Goal: Use online tool/utility: Use online tool/utility

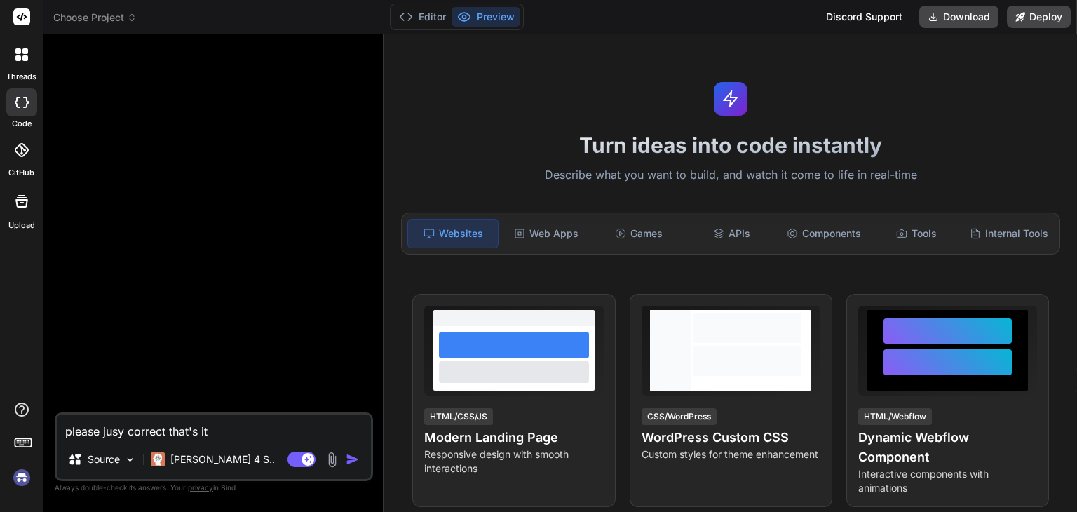
type textarea "x"
paste textarea "The Study Group Connect application is a web-based platform designed to enable …"
type textarea "The Study Group Connect application is a web-based platform designed to enable …"
type textarea "x"
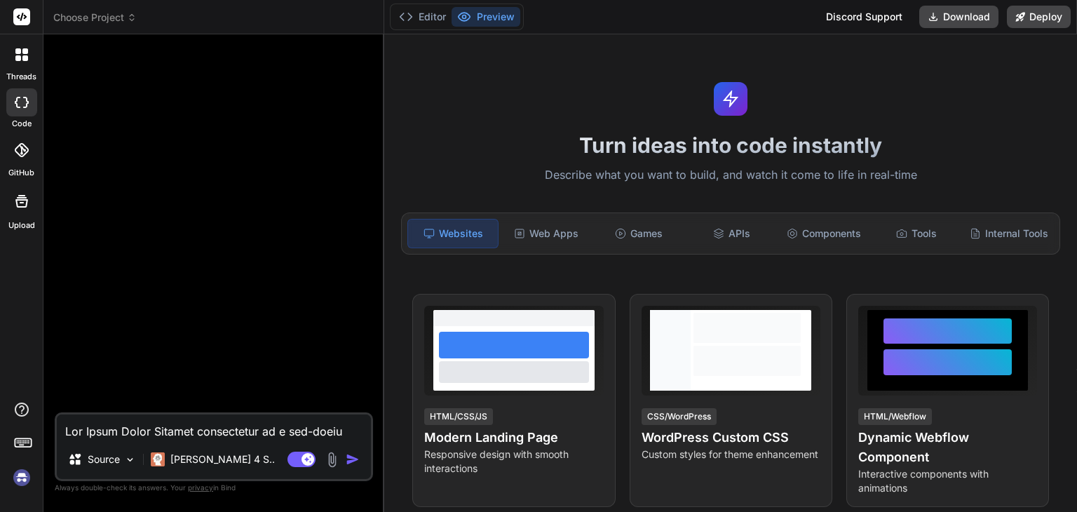
scroll to position [220, 0]
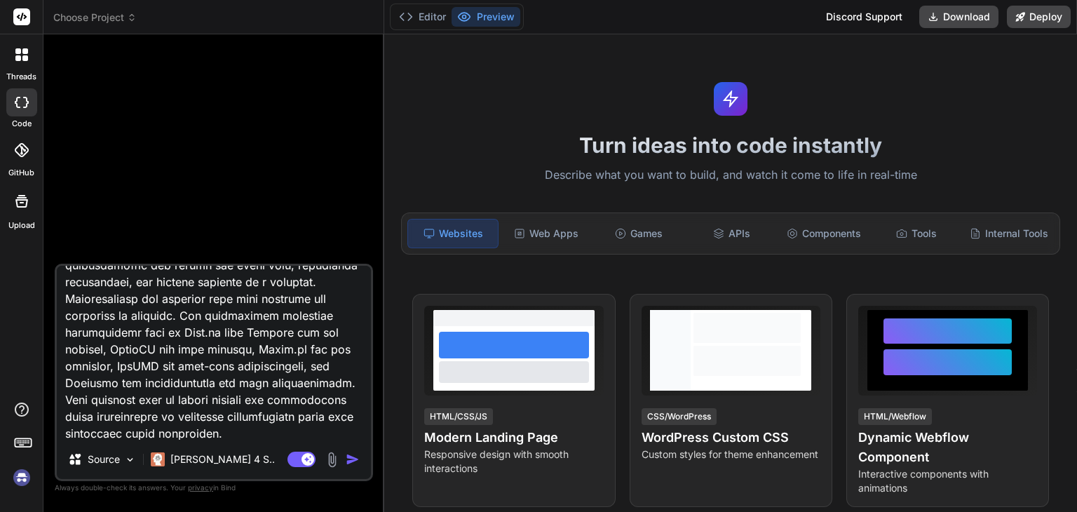
type textarea "The Study Group Connect application is a web-based platform designed to enable …"
click at [348, 458] on img "button" at bounding box center [353, 459] width 14 height 14
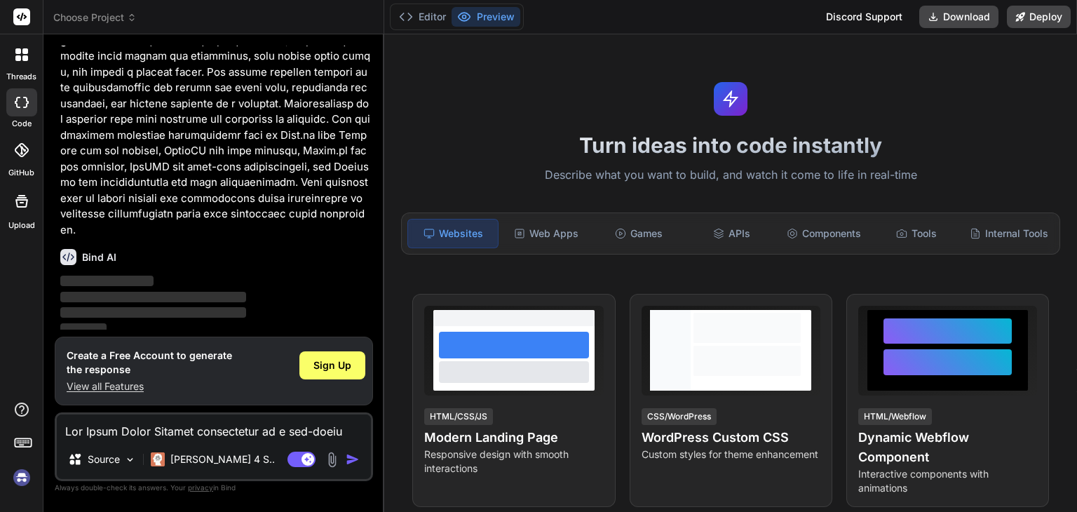
scroll to position [227, 0]
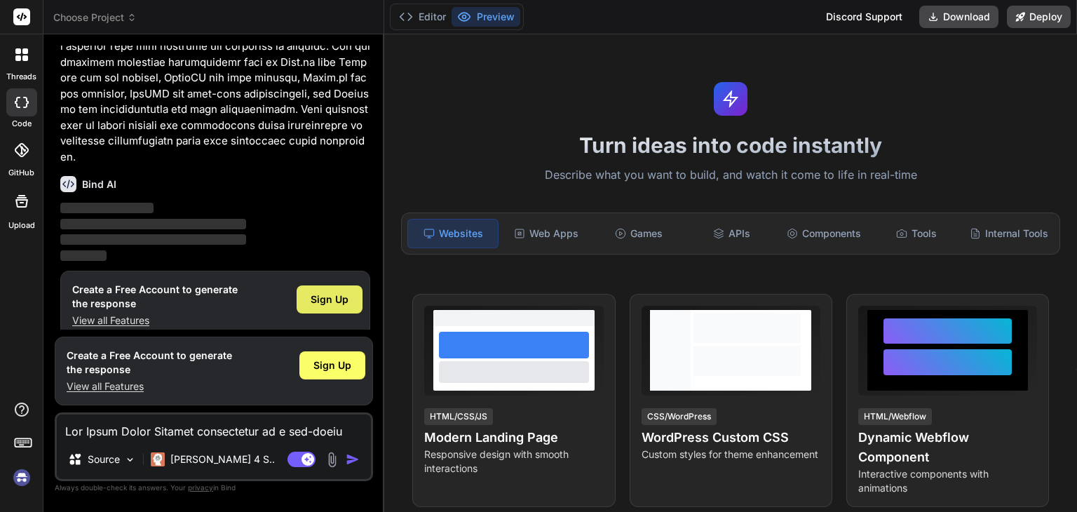
click at [325, 292] on span "Sign Up" at bounding box center [330, 299] width 38 height 14
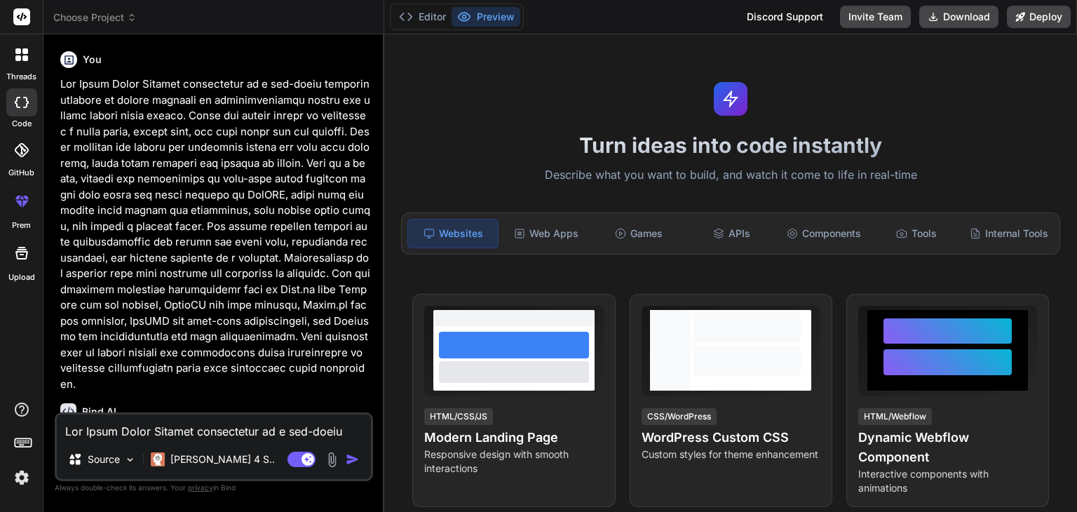
scroll to position [62, 0]
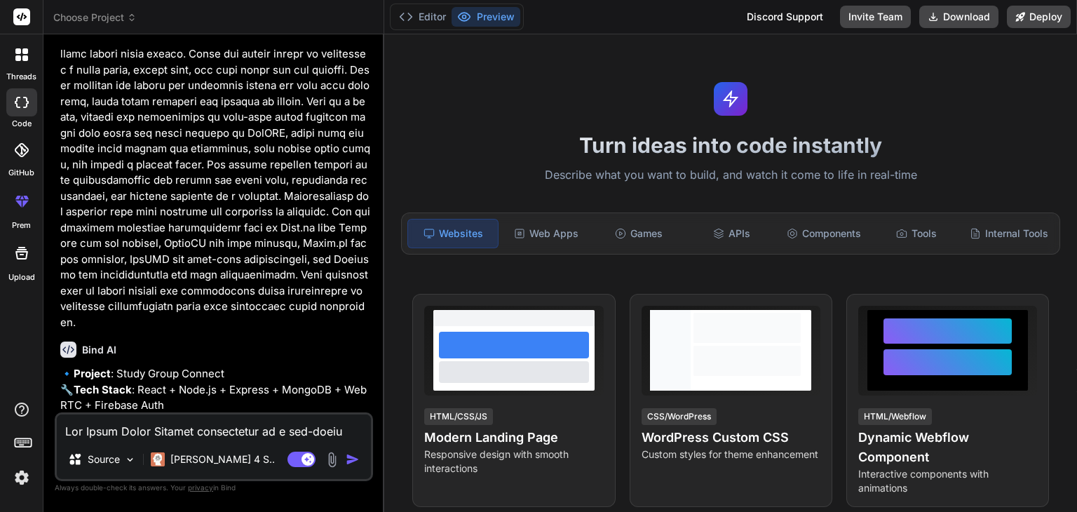
type textarea "x"
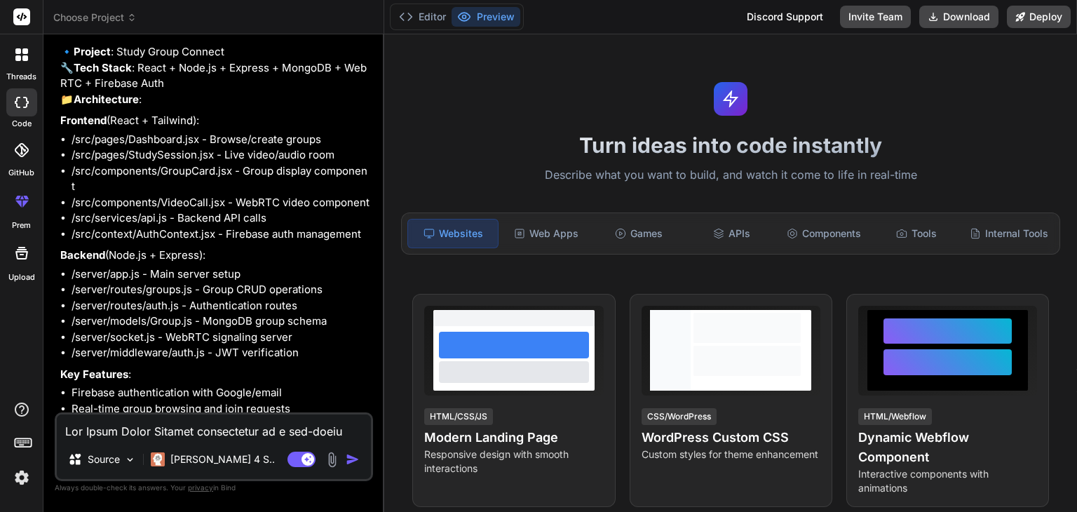
scroll to position [506, 0]
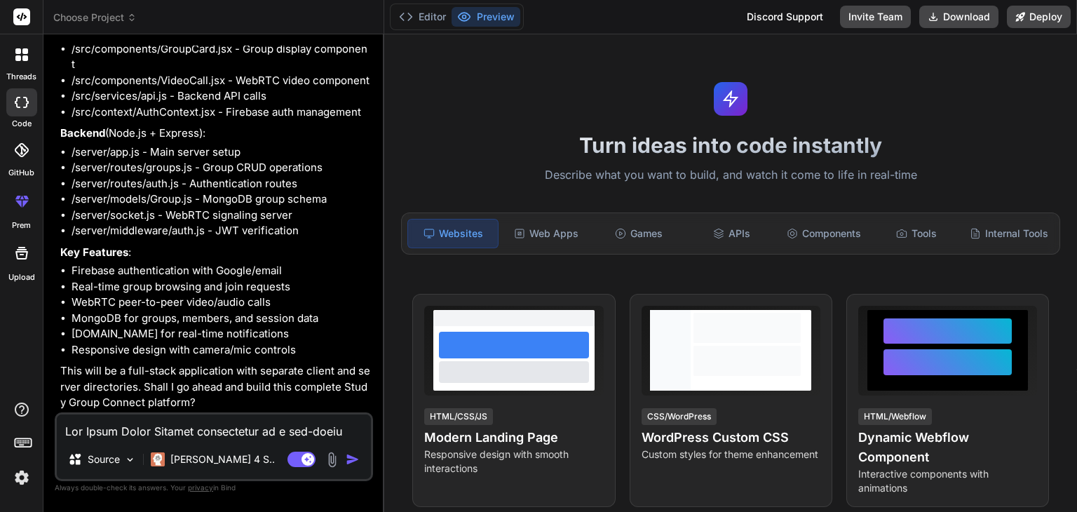
click at [167, 433] on textarea at bounding box center [214, 426] width 314 height 25
type textarea "y"
type textarea "x"
type textarea "ye"
type textarea "x"
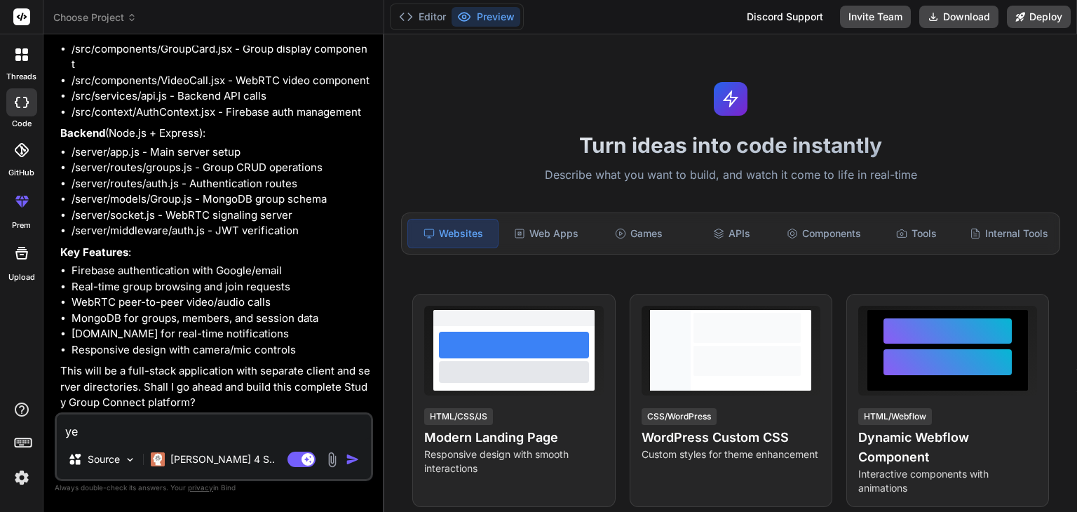
type textarea "yes"
type textarea "x"
type textarea "yes,"
type textarea "x"
type textarea "yes,"
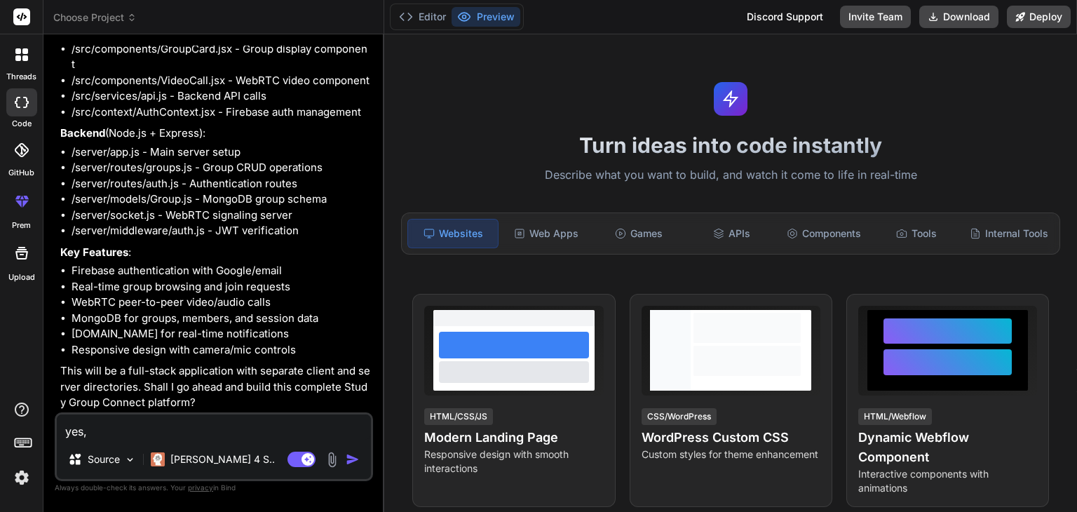
type textarea "x"
type textarea "yes, i"
type textarea "x"
type textarea "yes, in"
type textarea "x"
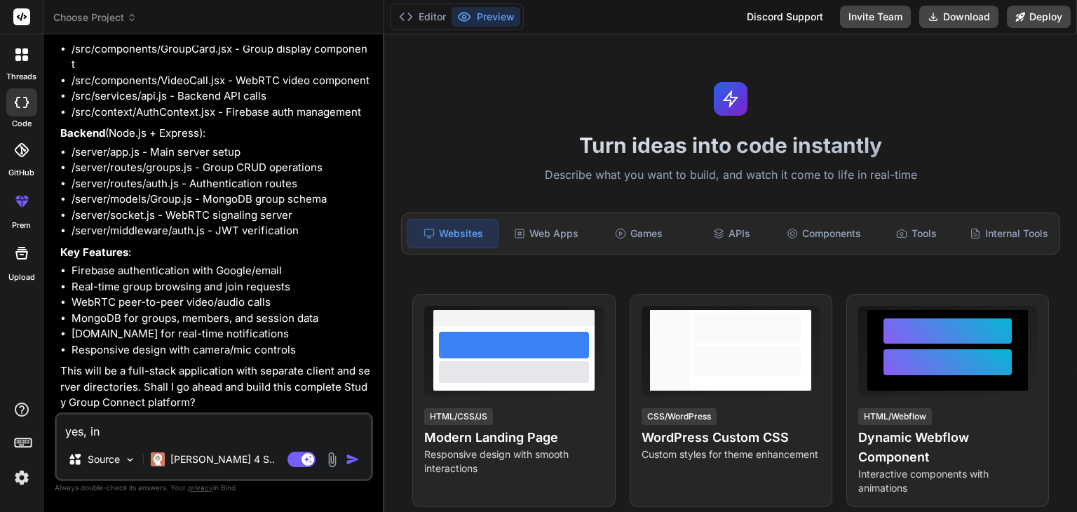
type textarea "yes, in"
type textarea "x"
type textarea "yes, in c"
type textarea "x"
type textarea "yes, in ca"
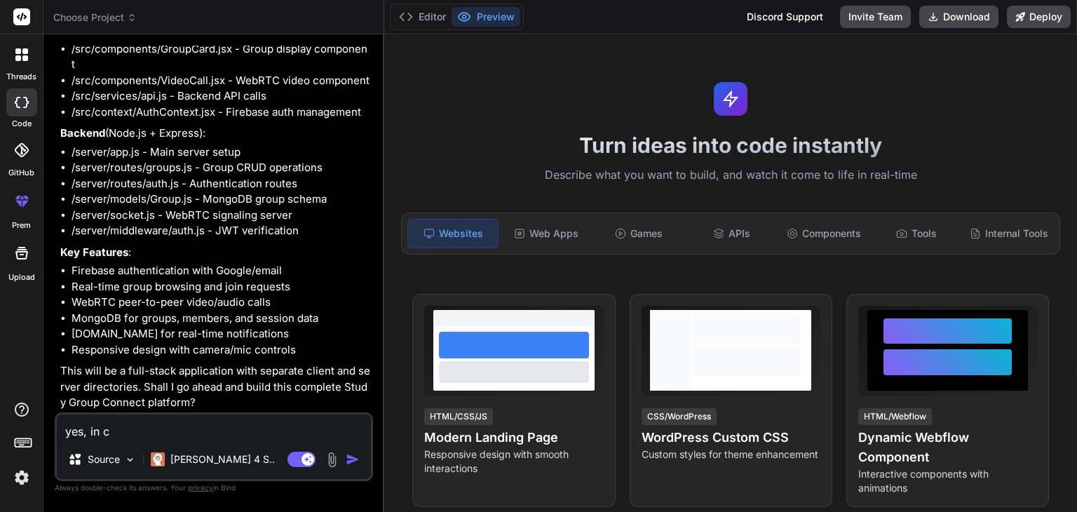
type textarea "x"
type textarea "yes, in cas"
type textarea "x"
type textarea "yes, in case"
type textarea "x"
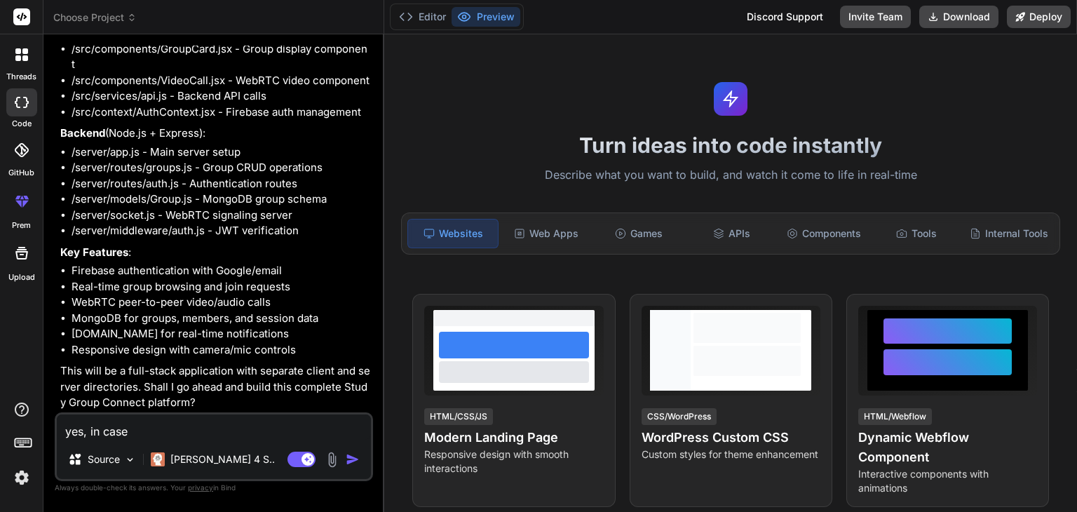
type textarea "yes, in case"
type textarea "x"
type textarea "yes, in case i"
type textarea "x"
type textarea "yes, in case i"
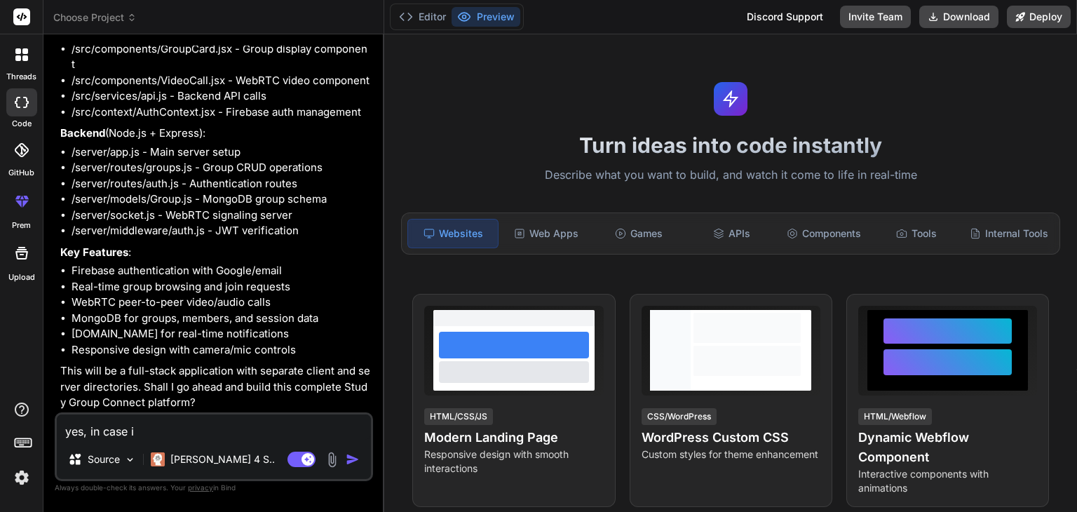
type textarea "x"
type textarea "yes, in case i n"
type textarea "x"
type textarea "yes, in case i ne"
type textarea "x"
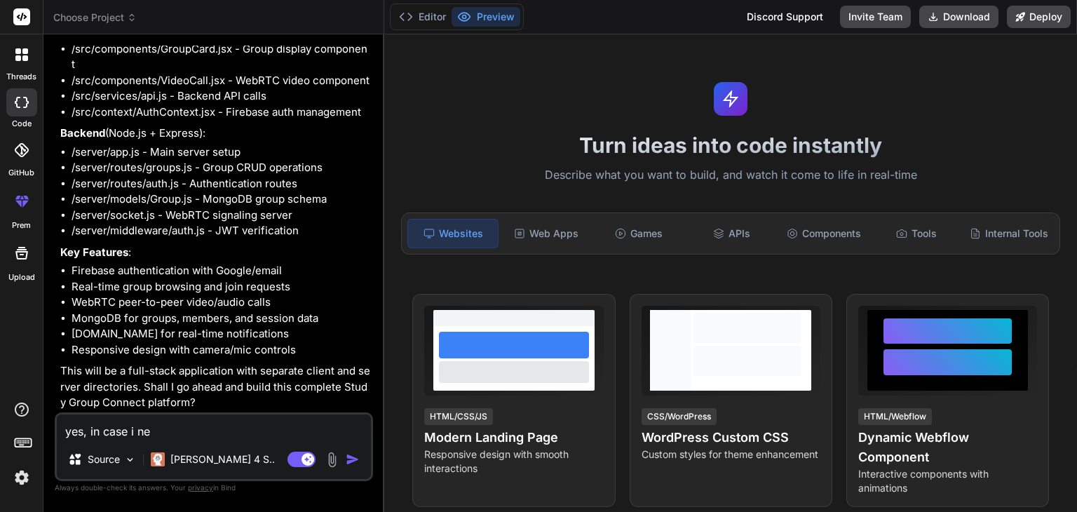
type textarea "yes, in case i nee"
type textarea "x"
type textarea "yes, in case i need"
type textarea "x"
type textarea "yes, in case i need"
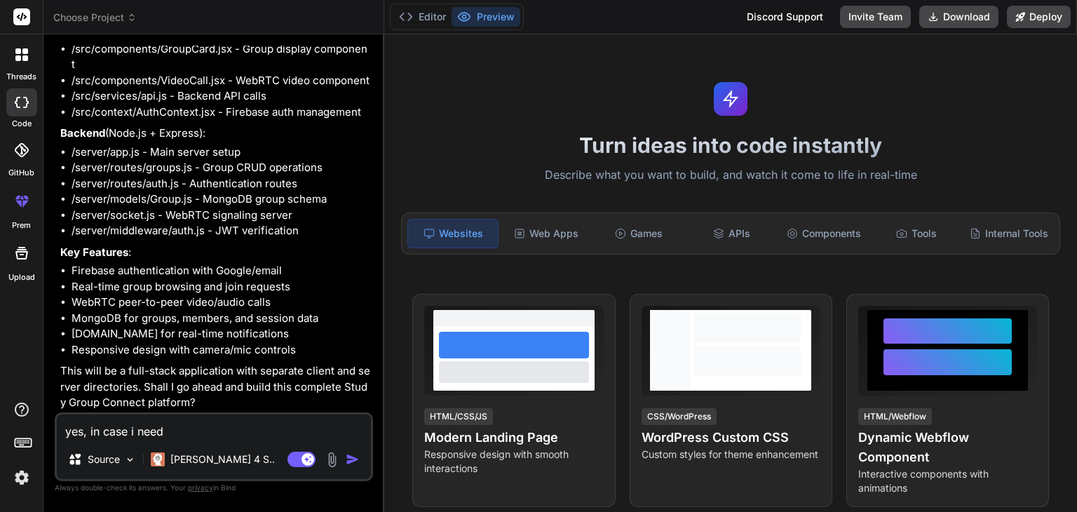
type textarea "x"
type textarea "yes, in case i need t"
type textarea "x"
type textarea "yes, in case i need to"
type textarea "x"
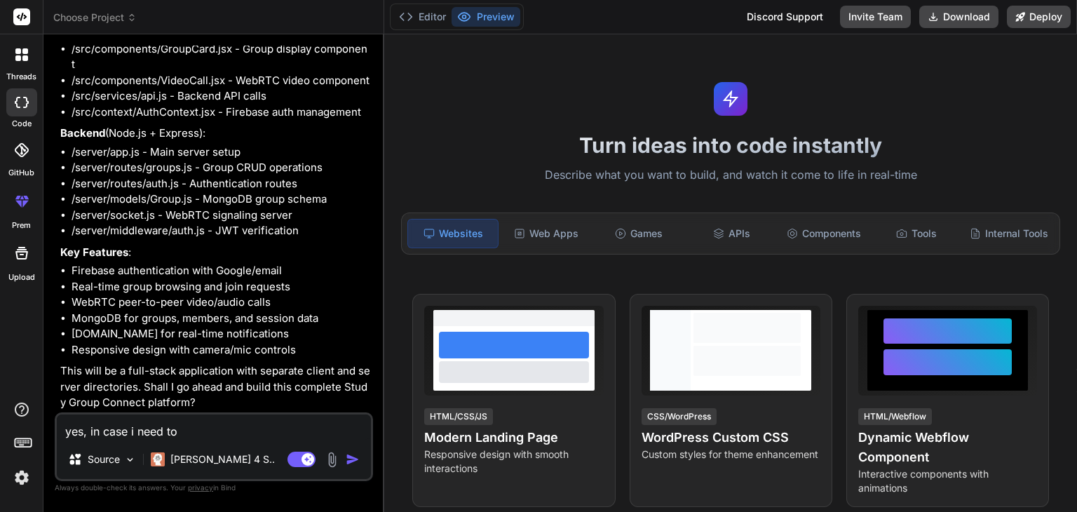
type textarea "yes, in case i need to"
type textarea "x"
type textarea "yes, in case i need to c"
type textarea "x"
type textarea "yes, in case i need to ch"
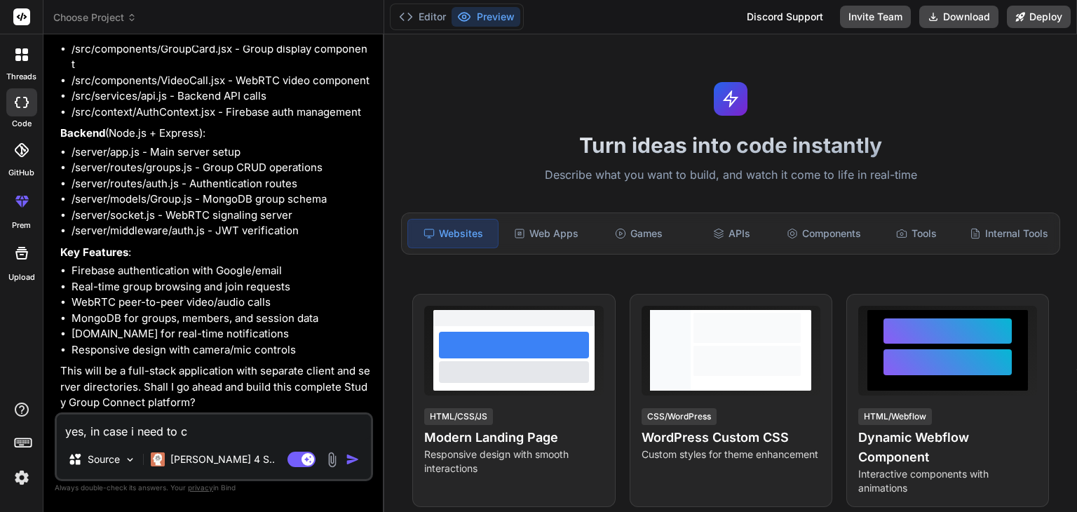
type textarea "x"
type textarea "yes, in case i need to cha"
type textarea "x"
type textarea "yes, in case i need to [PERSON_NAME]"
type textarea "x"
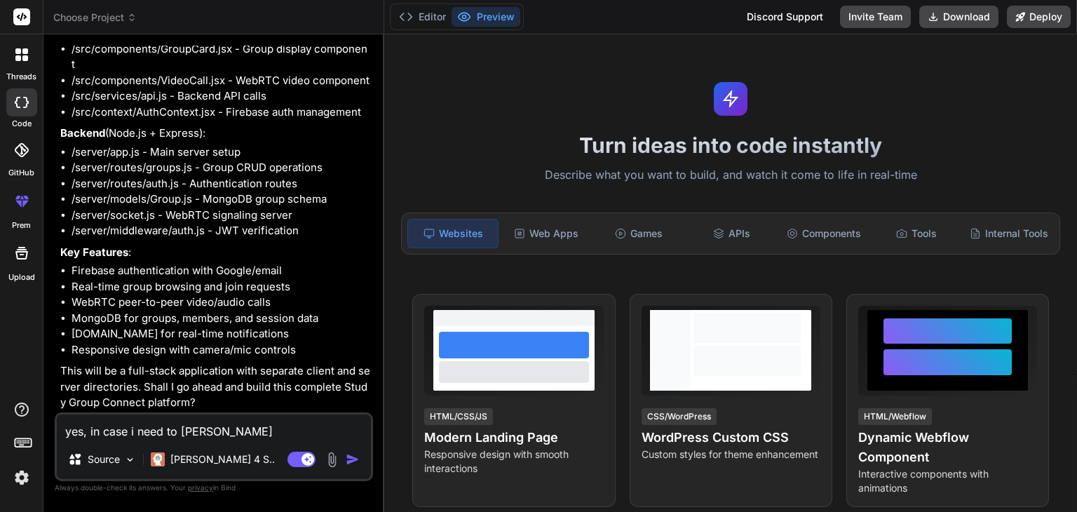
type textarea "yes, in case i need to [PERSON_NAME]"
type textarea "x"
type textarea "yes, in case i need to change"
type textarea "x"
type textarea "yes, in case i need to change"
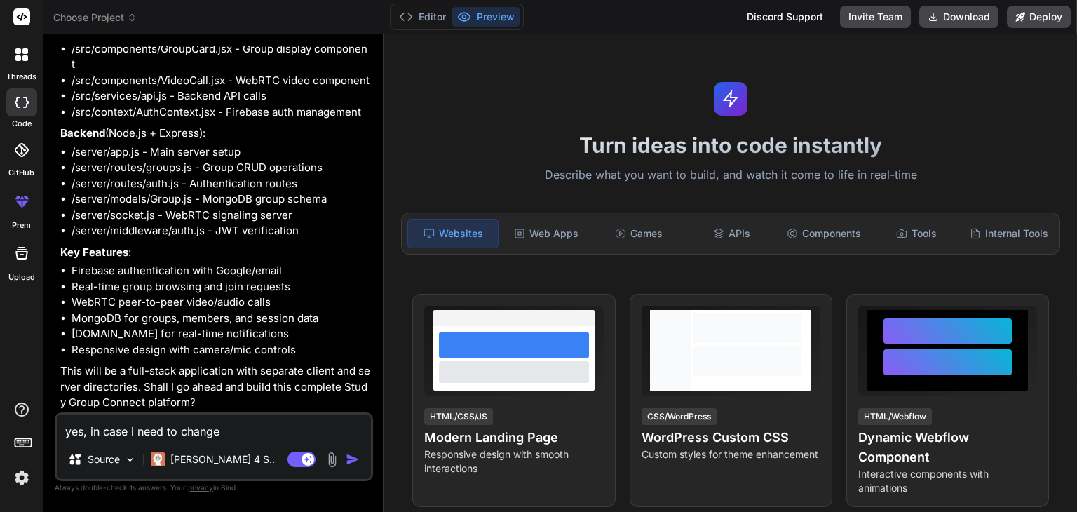
type textarea "x"
type textarea "yes, in case i need to change a"
type textarea "x"
type textarea "yes, in case i need to change ap"
type textarea "x"
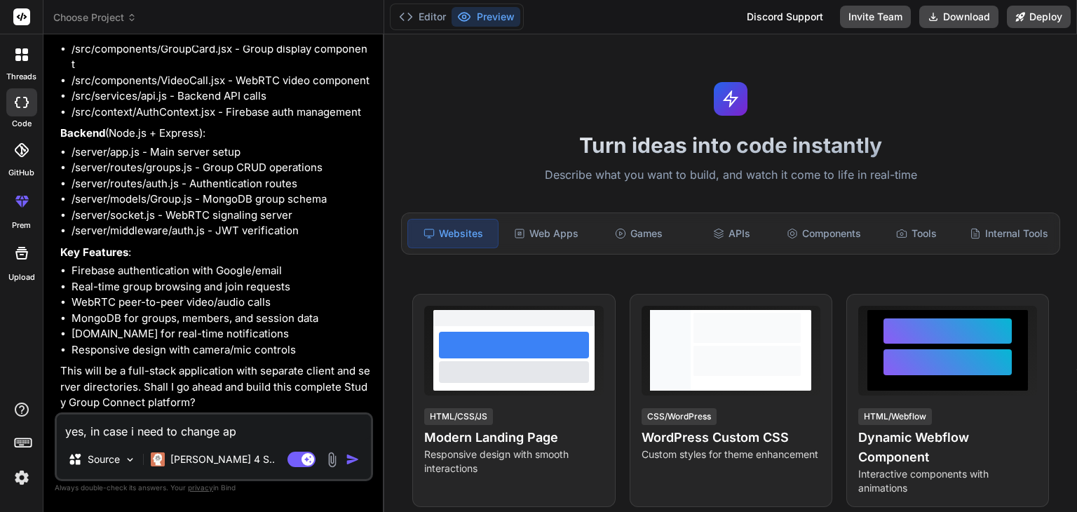
type textarea "yes, in case i need to change api"
type textarea "x"
type textarea "yes, in case i need to change api"
type textarea "x"
type textarea "yes, in case i need to change api p"
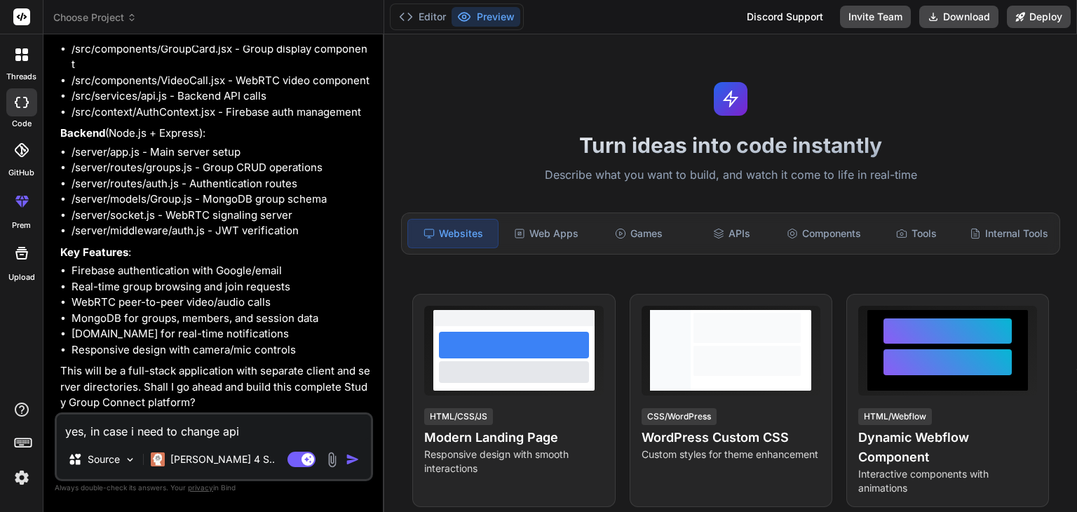
type textarea "x"
type textarea "yes, in case i need to change api pl"
type textarea "x"
type textarea "yes, in case i need to change api ple"
type textarea "x"
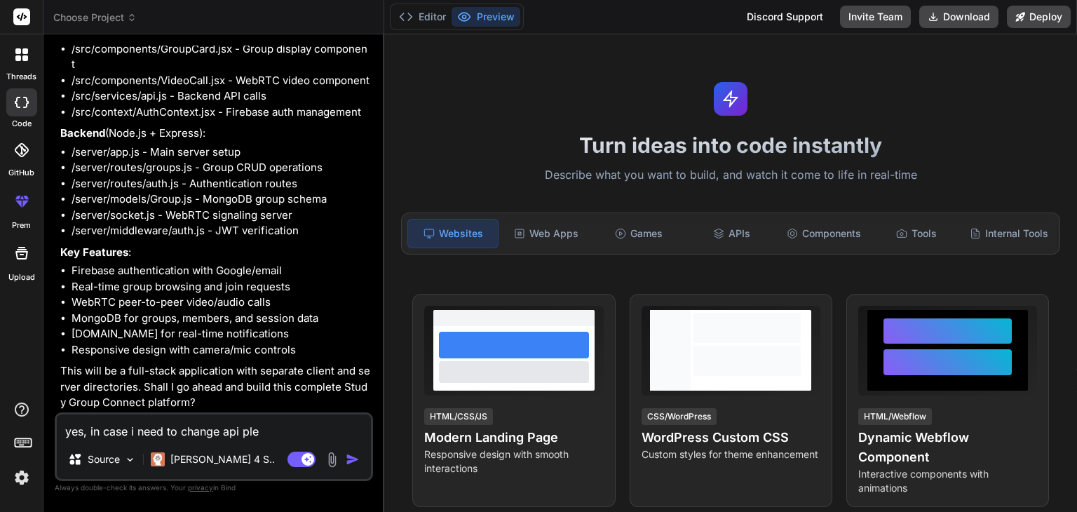
type textarea "yes, in case i need to change api plea"
type textarea "x"
type textarea "yes, in case i need to change api pleas"
type textarea "x"
type textarea "yes, in case i need to change api please"
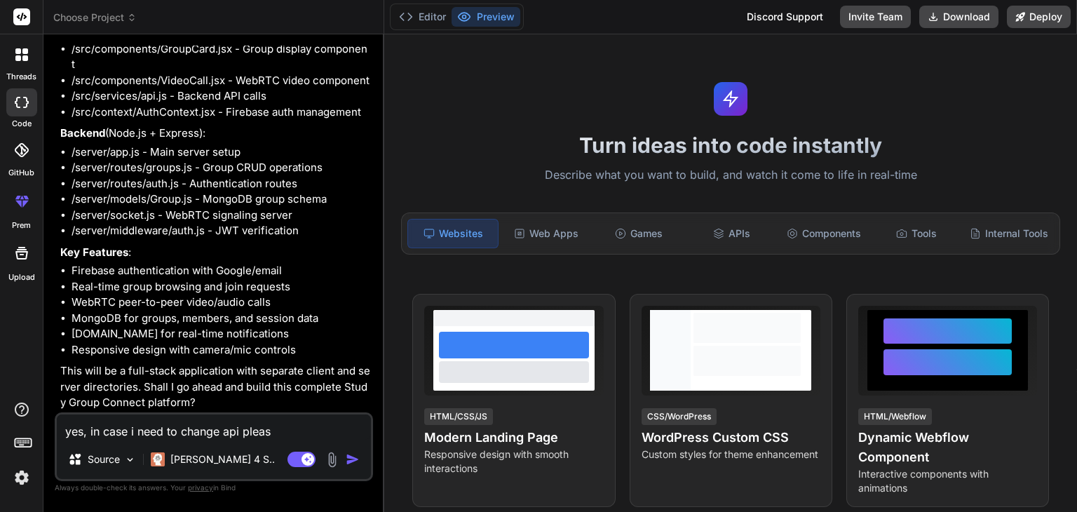
type textarea "x"
type textarea "yes, in case i need to change api please"
type textarea "x"
type textarea "yes, in case i need to change api please s"
type textarea "x"
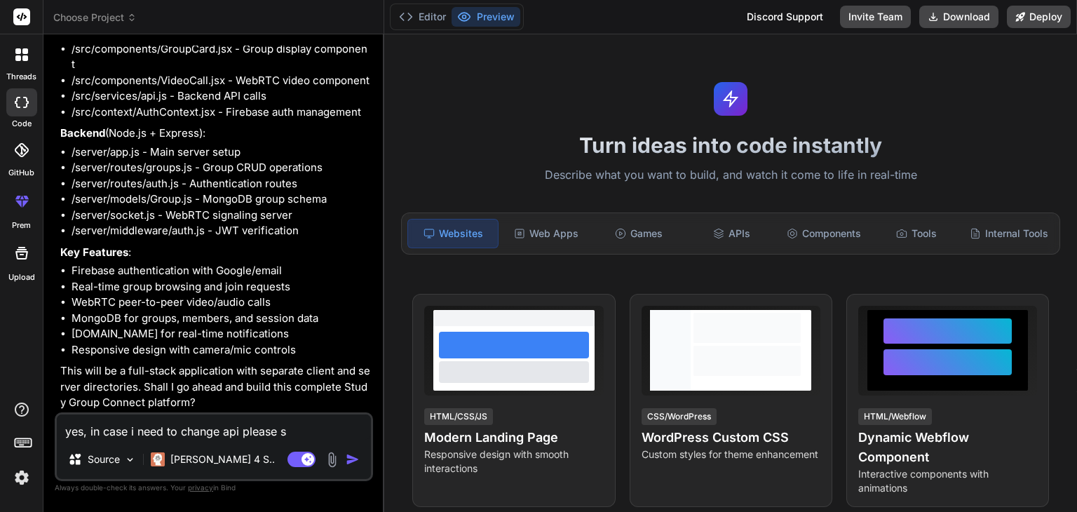
type textarea "yes, in case i need to change api please sa"
type textarea "x"
type textarea "yes, in case i need to change api please say"
type textarea "x"
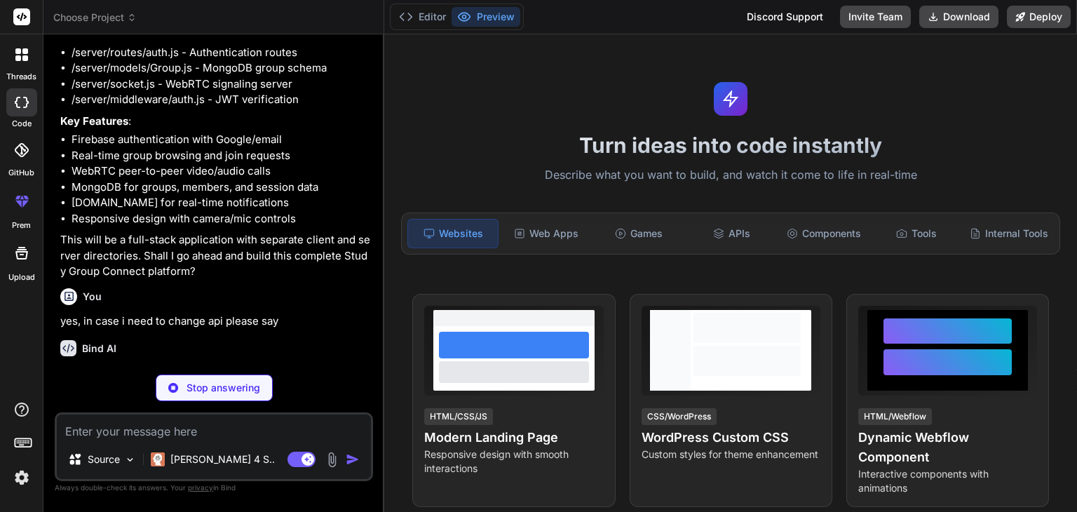
scroll to position [651, 0]
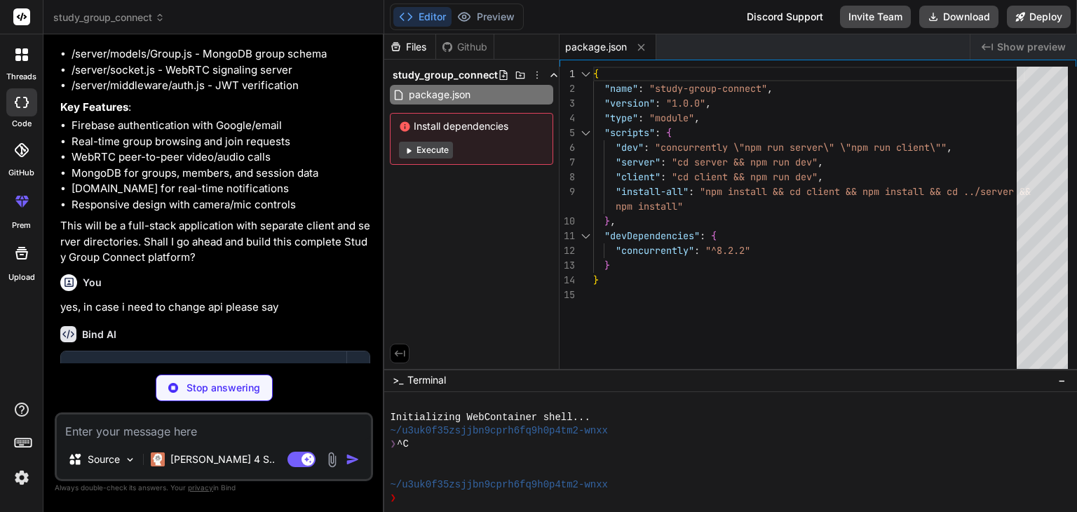
type textarea "x"
type textarea ""@types/react": "^18.0.28", "@types/react-dom": "^18.0.11", "@vitejs/plugin-rea…"
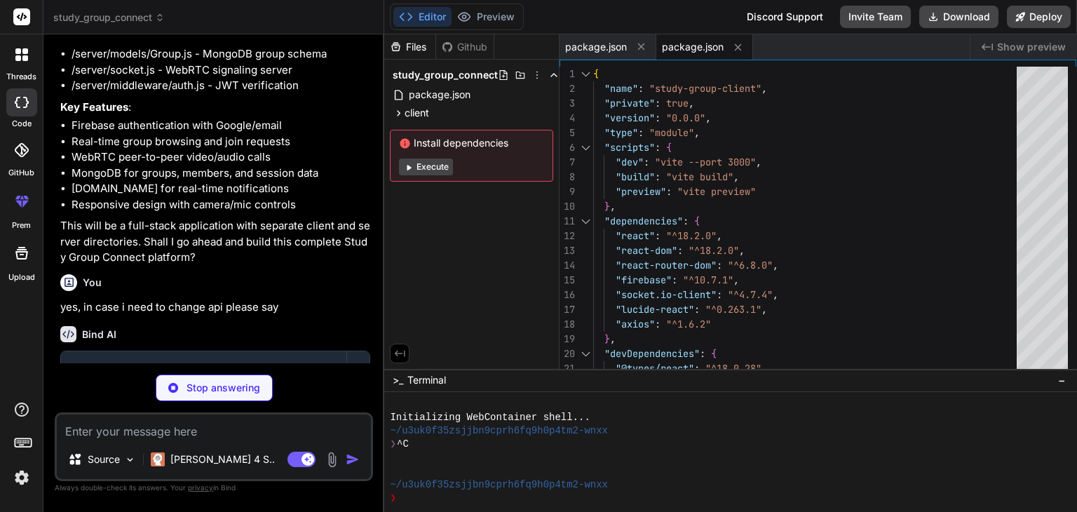
type textarea "x"
type textarea "} }"
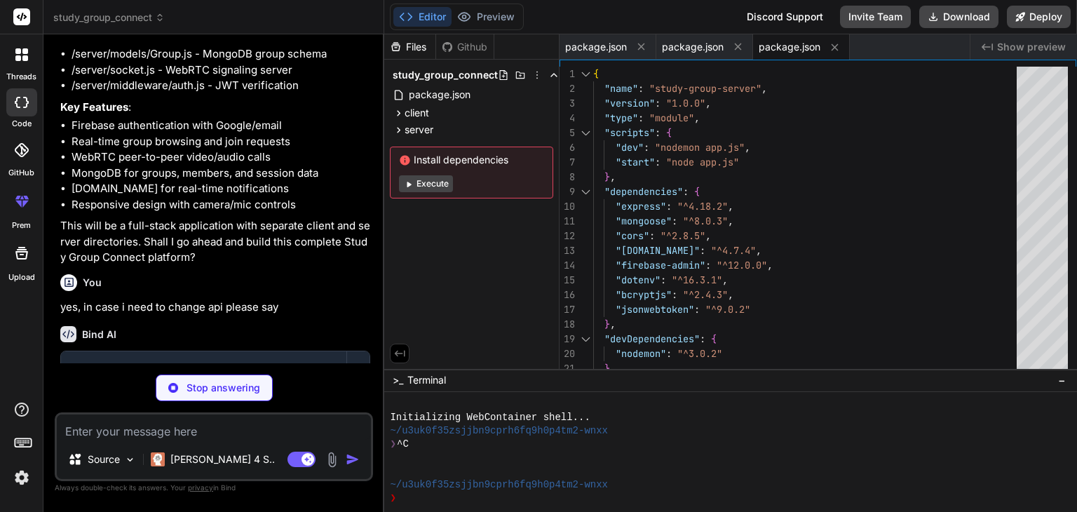
type textarea "x"
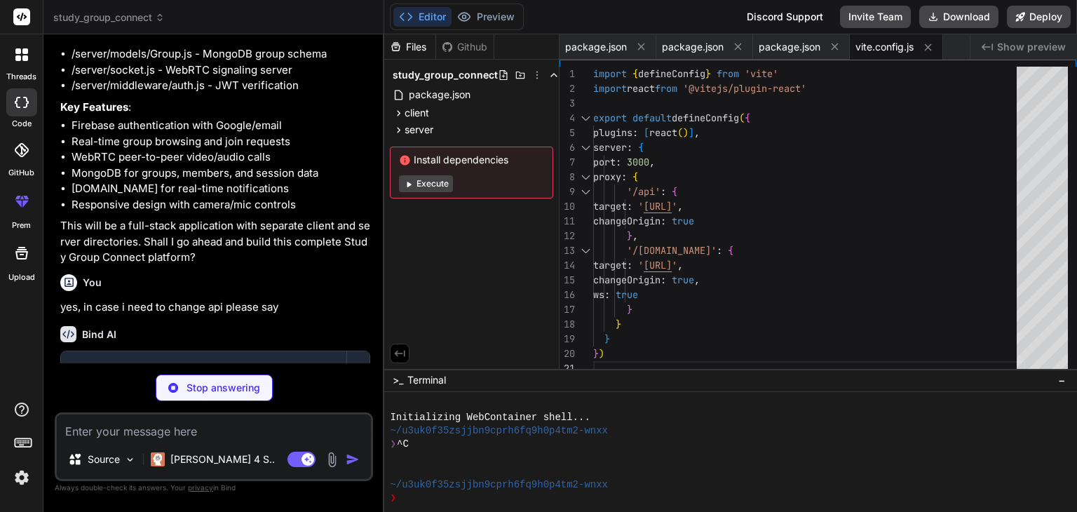
type textarea "x"
type textarea "}"
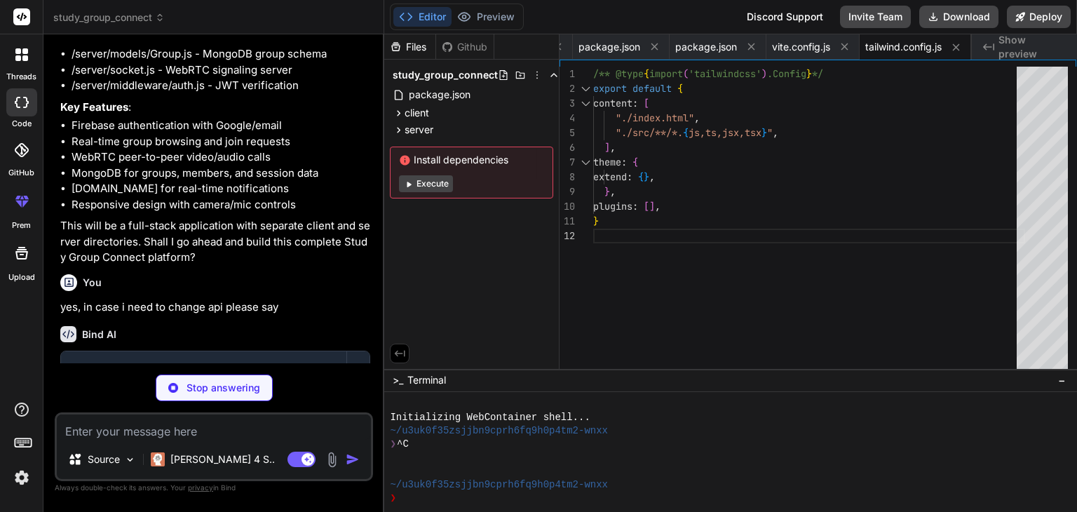
type textarea "x"
type textarea "export default { plugins: { tailwindcss: {}, autoprefixer: {}, }, }"
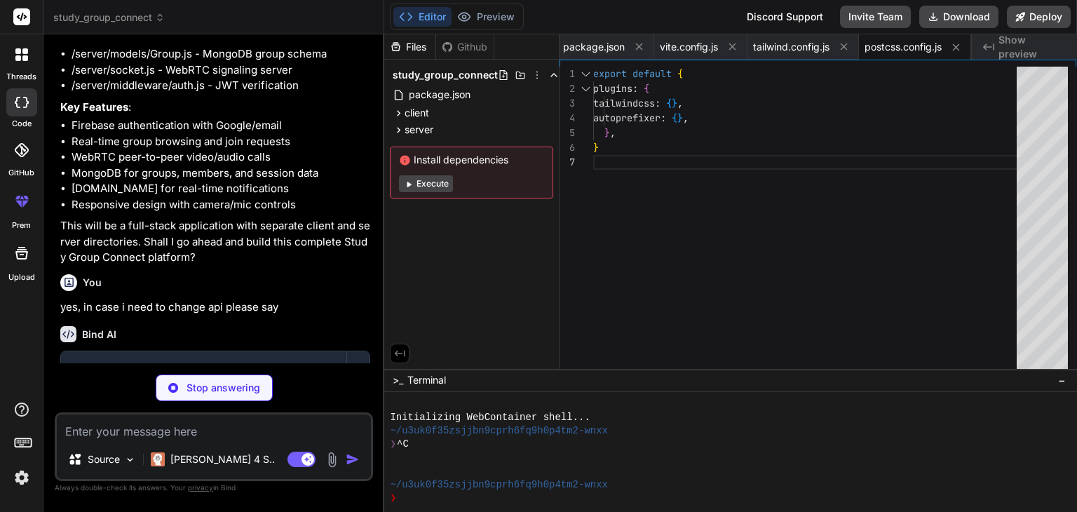
type textarea "x"
type textarea "<script type="module" src="/src/main.jsx"></script> </body> </html>"
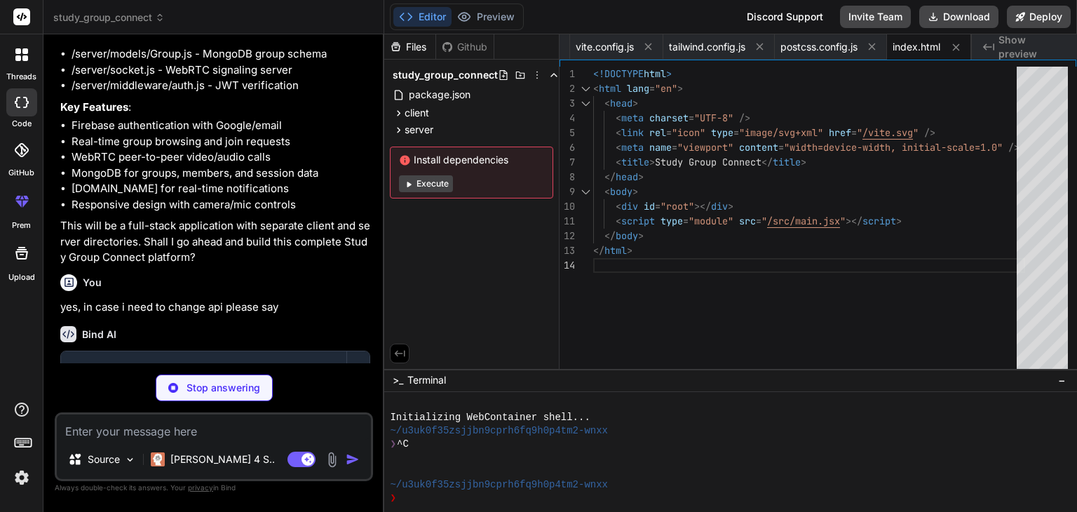
type textarea "x"
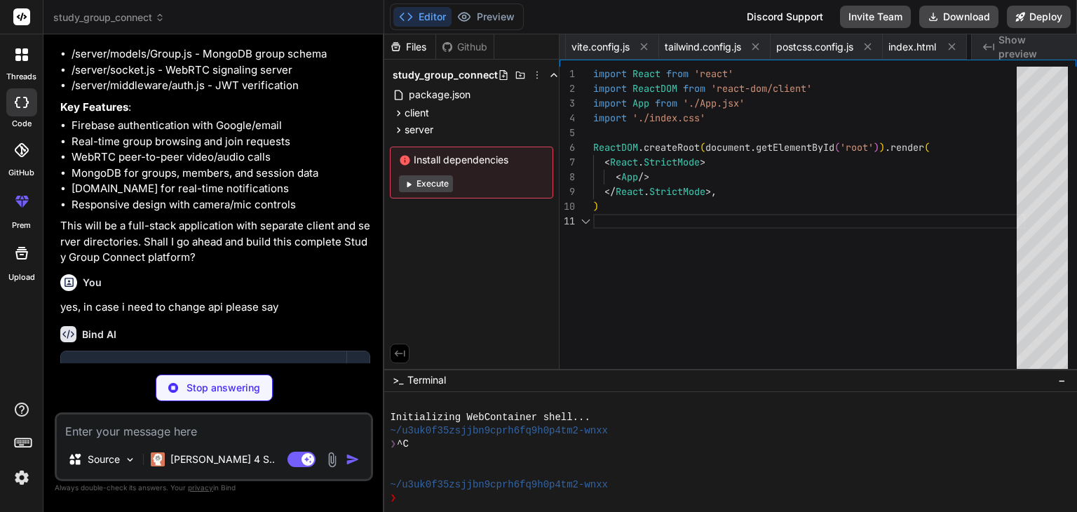
scroll to position [0, 368]
type textarea "x"
type textarea ".card { @apply bg-white rounded-lg shadow-md p-6 border border-gray-200; } }"
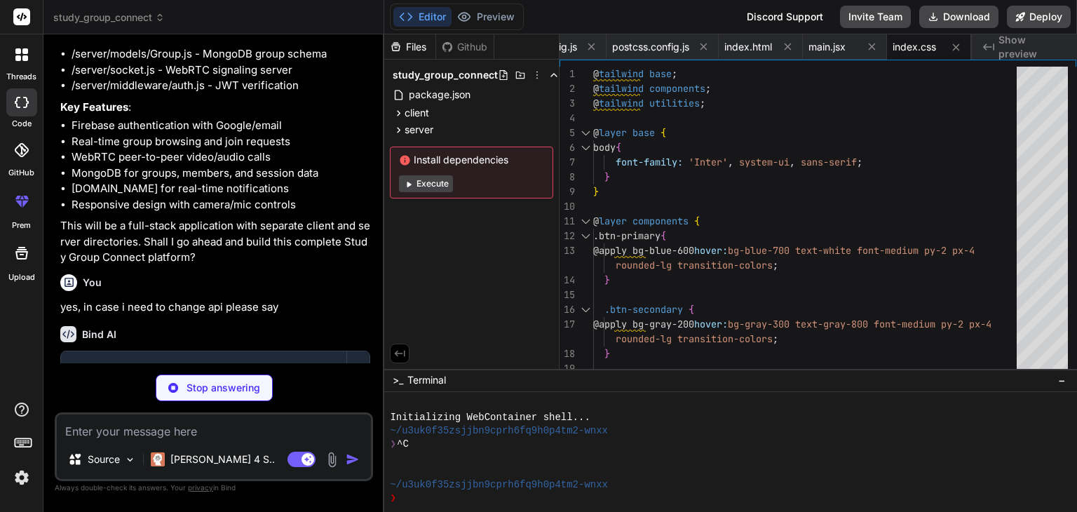
type textarea "x"
type textarea ") } export default App"
type textarea "x"
type textarea "<AuthContext.Provider value={value}> {!loading && children} </AuthContext.Provi…"
type textarea "x"
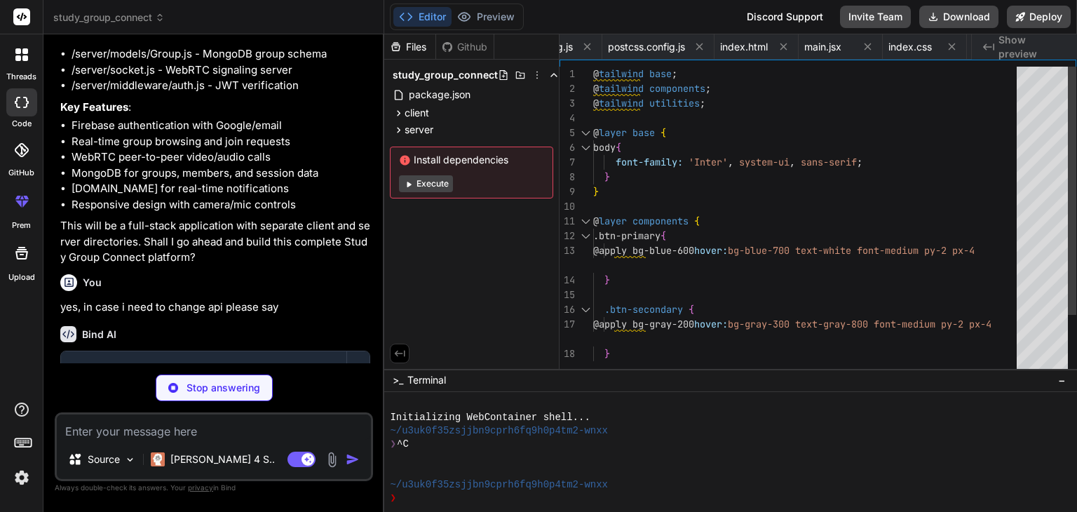
type textarea "x"
type textarea "} const app = initializeApp(firebaseConfig) export const auth = getAuth(app)"
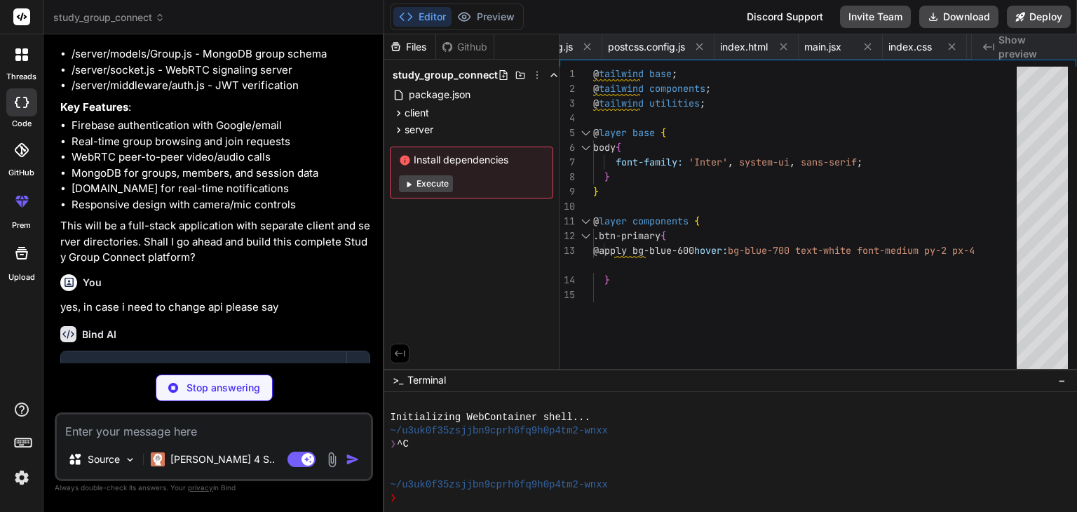
type textarea "x"
type textarea "// Update user profile updateProfile: (profileData) => api.put('/users/profile'…"
type textarea "x"
type textarea "} export default Navbar"
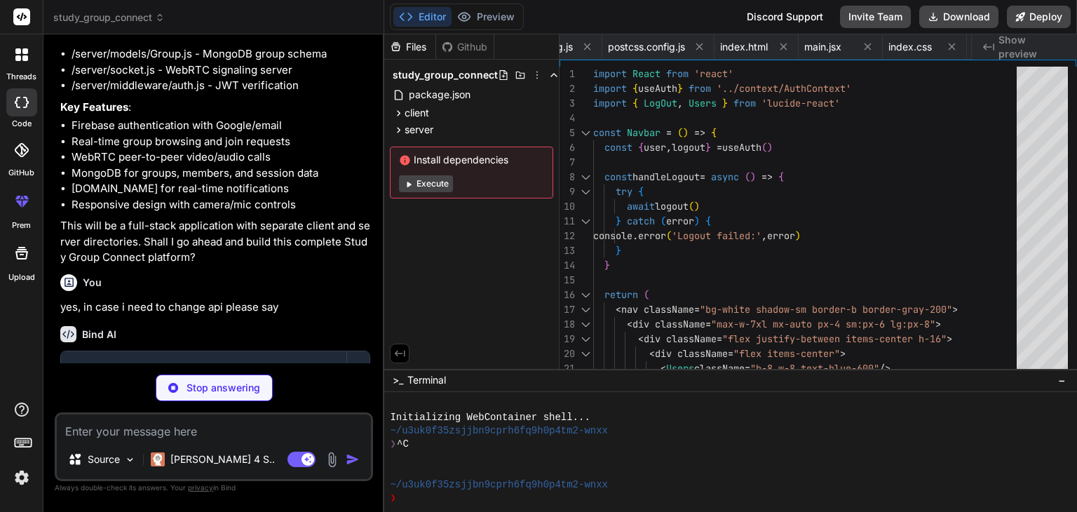
scroll to position [0, 1139]
type textarea "x"
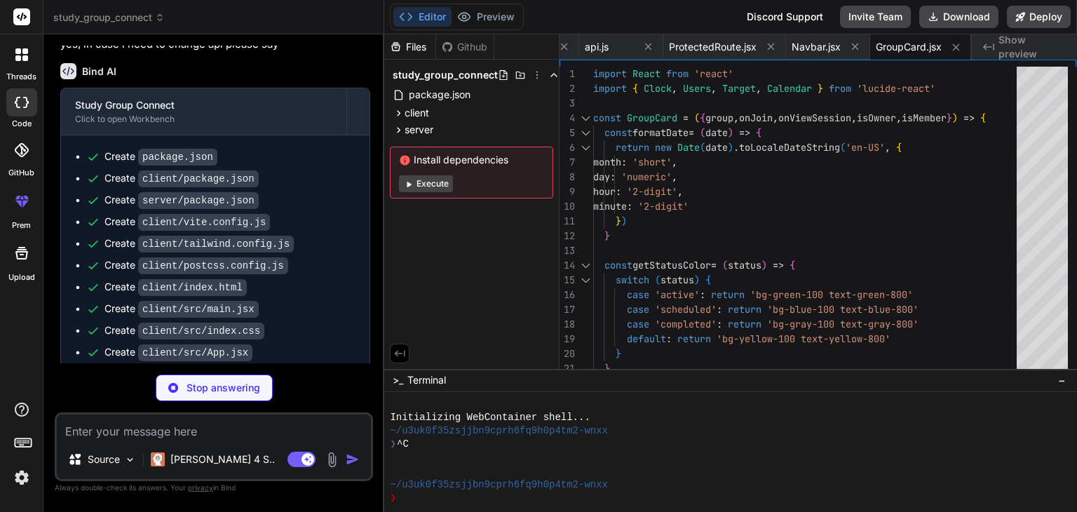
scroll to position [1124, 0]
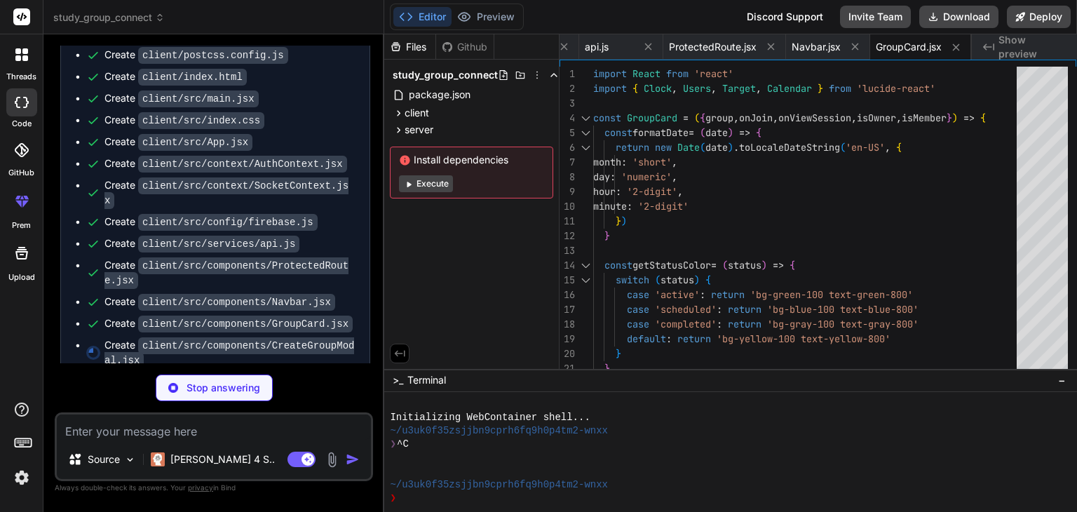
type textarea "x"
type textarea "</div> </div> ) } export default CreateGroupModal"
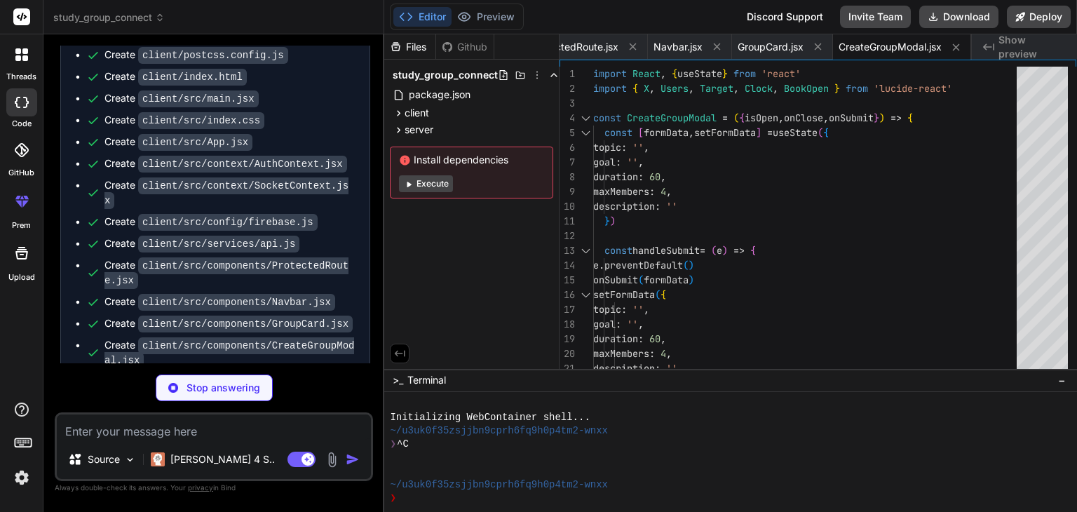
scroll to position [1146, 0]
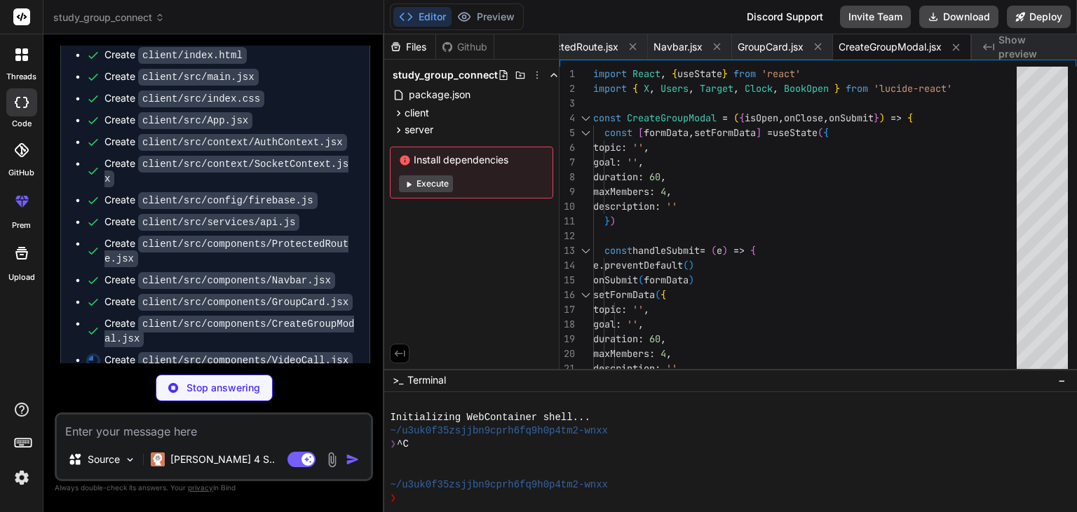
type textarea "x"
type textarea "</div> ) } export default VideoCall"
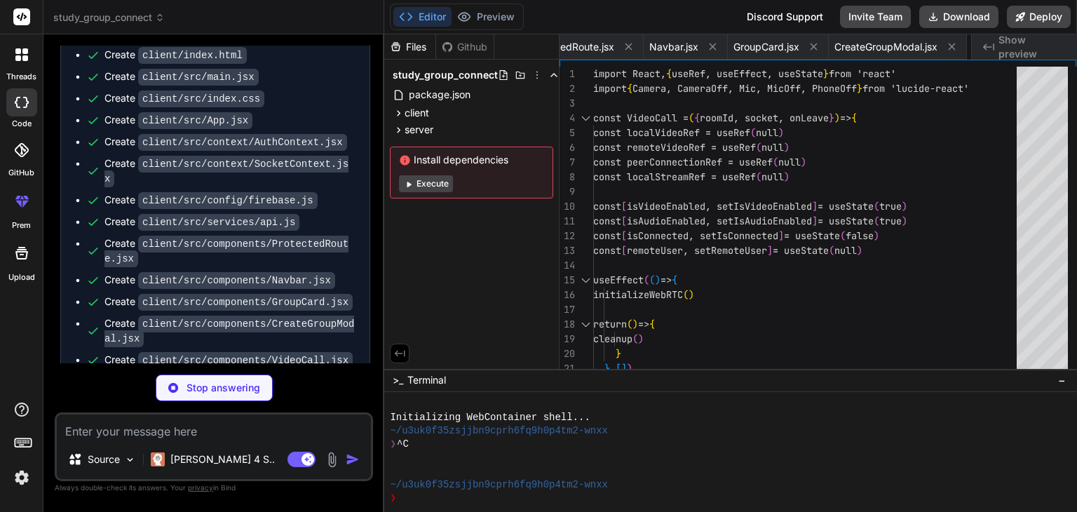
scroll to position [0, 1474]
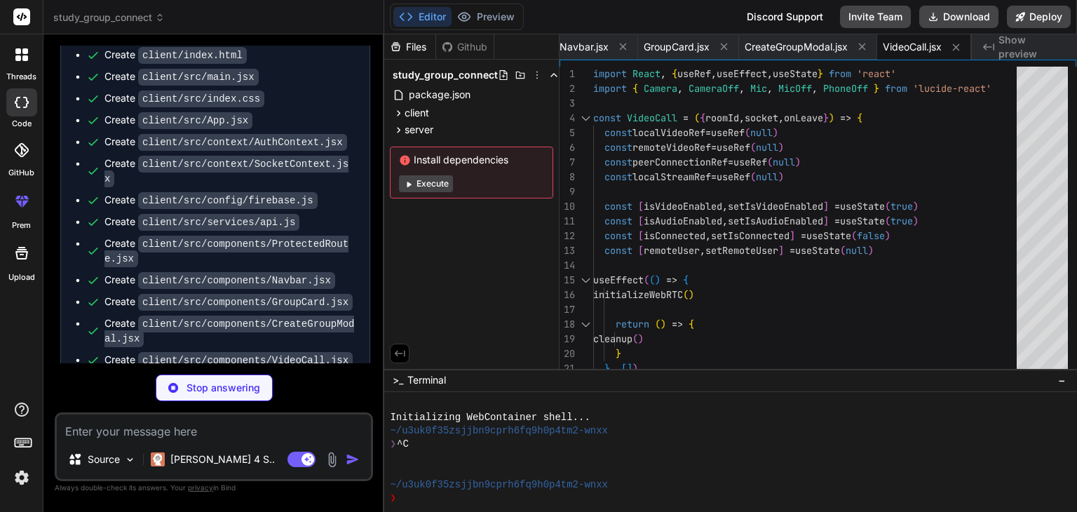
type textarea "x"
type textarea "</div> </div> ) } export default Login"
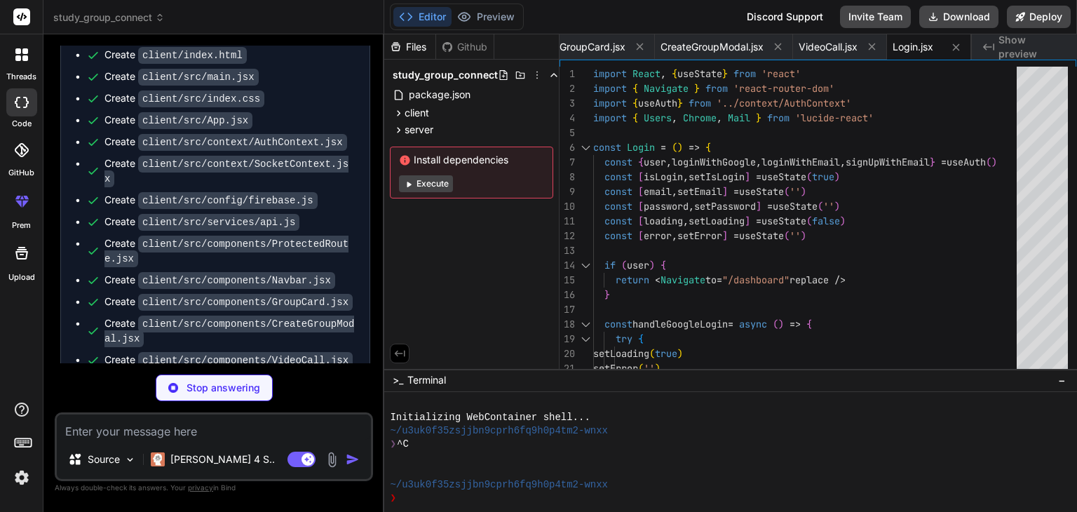
scroll to position [1189, 0]
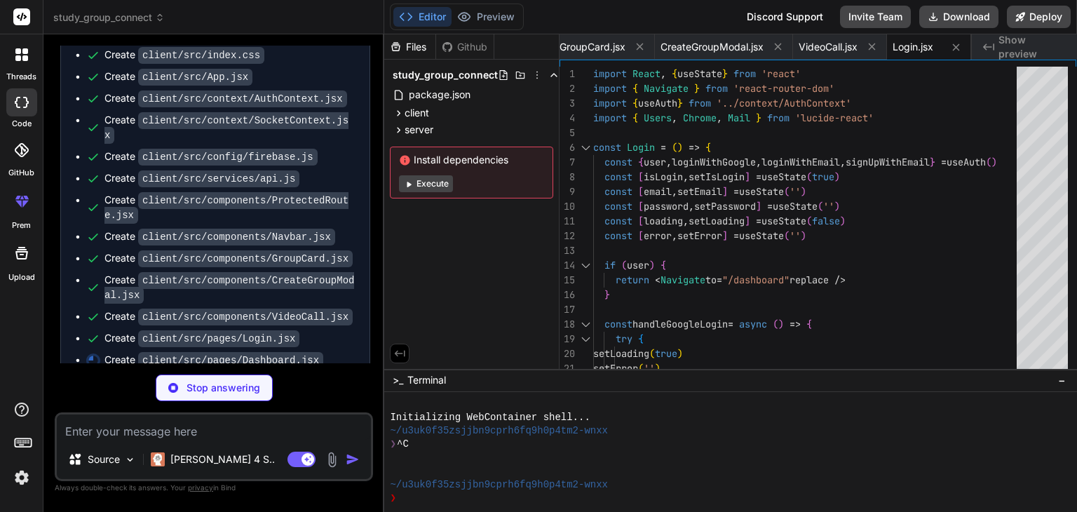
type textarea "x"
type textarea "} export default Dashboard"
type textarea "x"
type textarea "</div> </div> ) } export default StudySession"
type textarea "x"
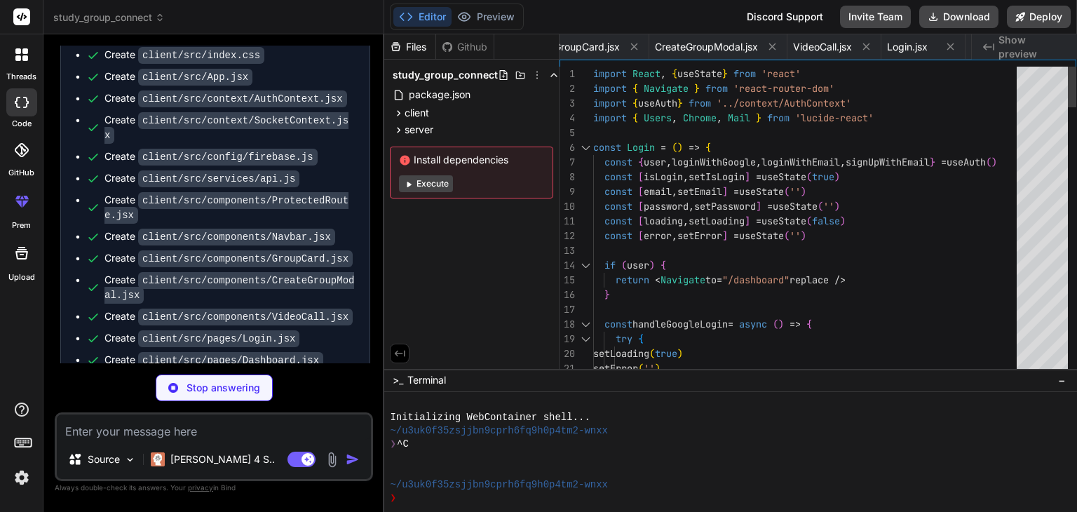
type textarea "PORT=5000 MONGODB_URI=mongodb://localhost:27017/study-group-connect JWT_SECRET=…"
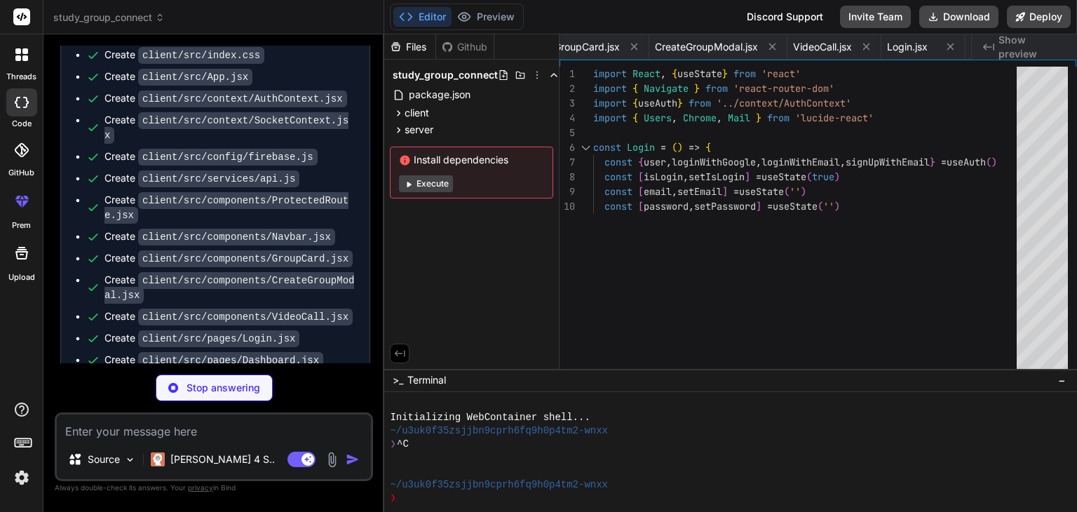
type textarea "x"
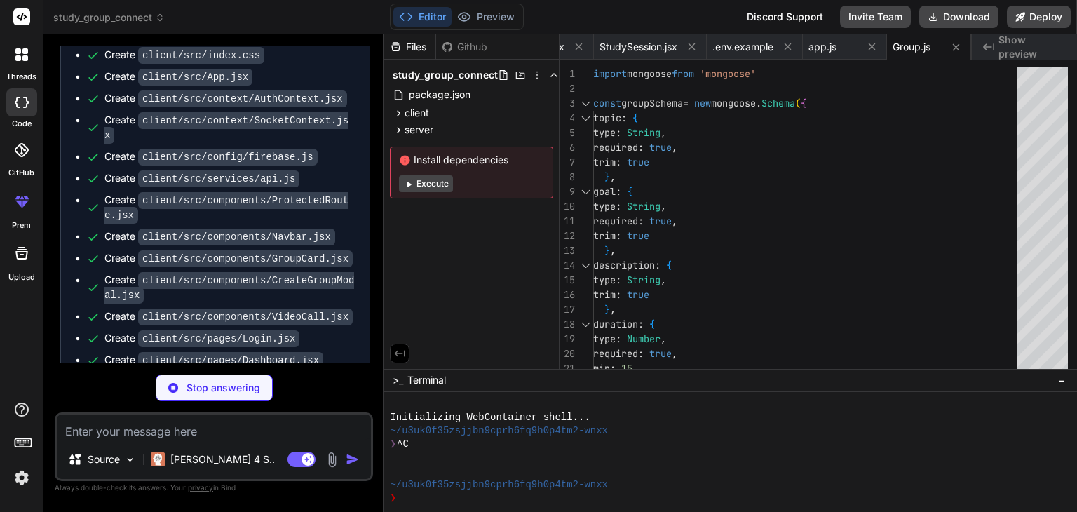
type textarea "x"
type textarea "timestamps: true }) // Index for efficient queries userSchema.index({ email: 1 …"
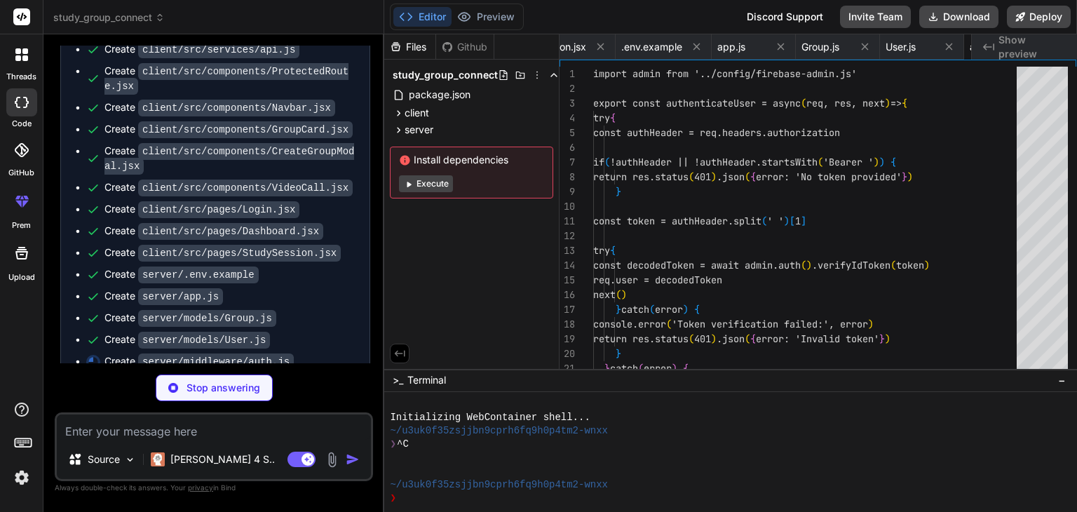
scroll to position [0, 2206]
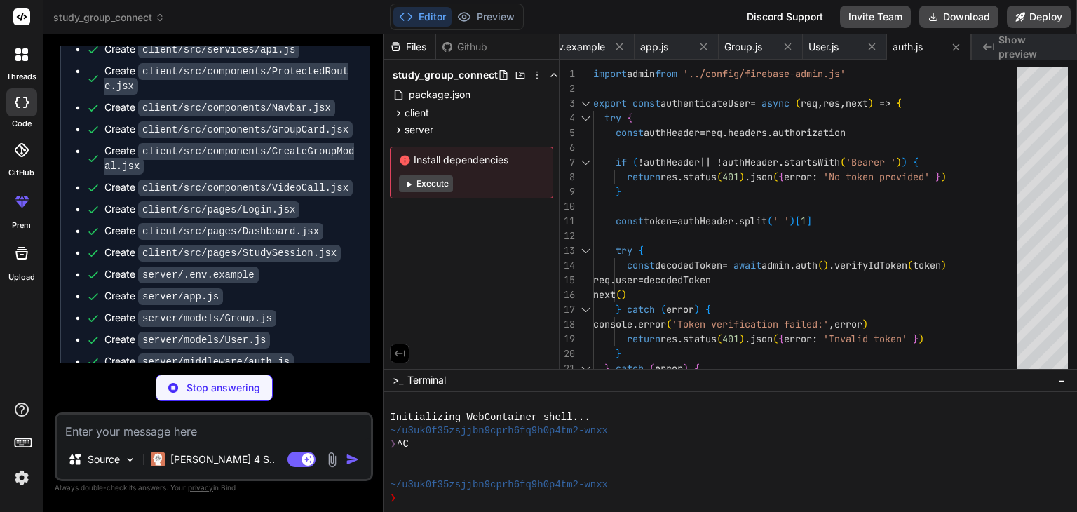
type textarea "x"
type textarea "export default admin"
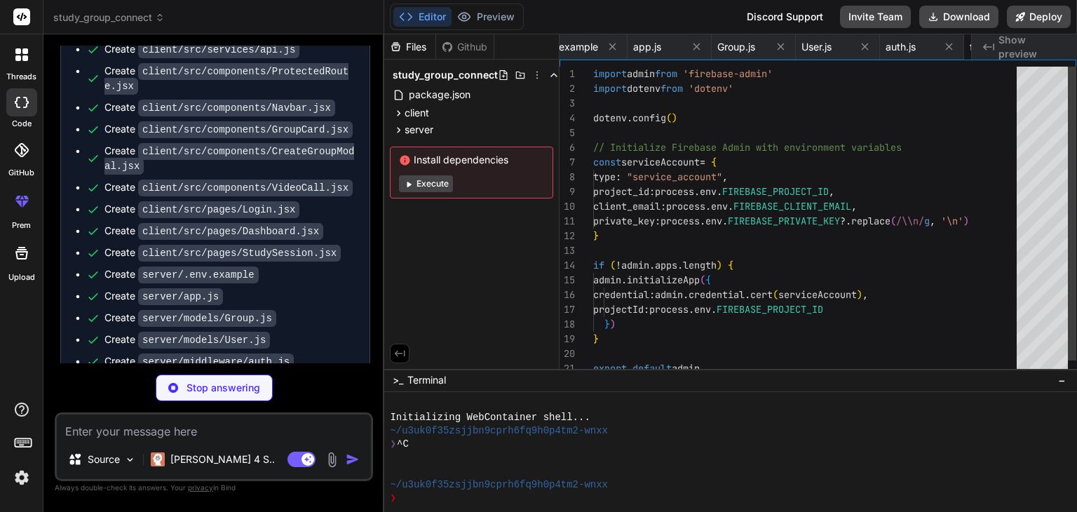
scroll to position [0, 2322]
click at [279, 267] on div "Create server/.env.example" at bounding box center [220, 274] width 269 height 15
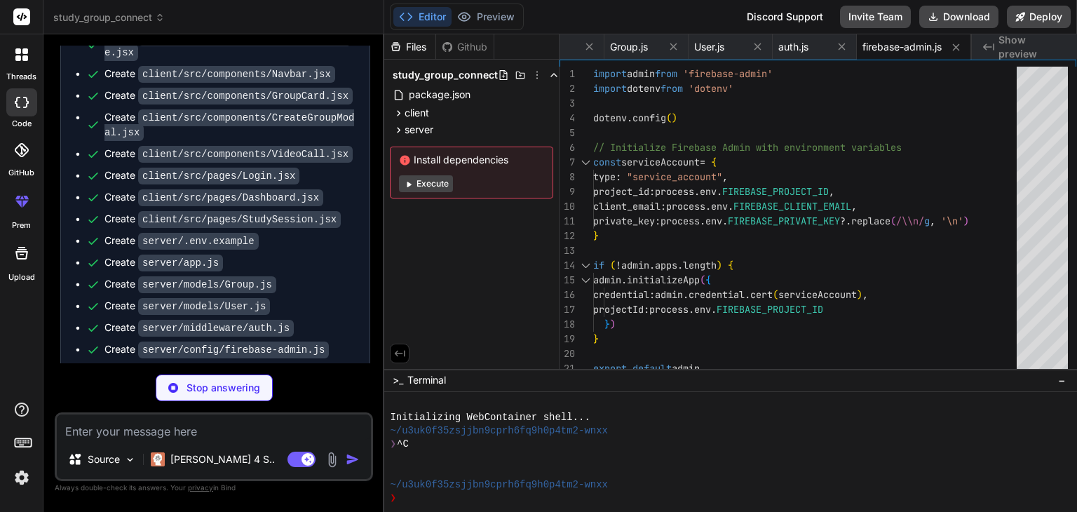
scroll to position [1362, 0]
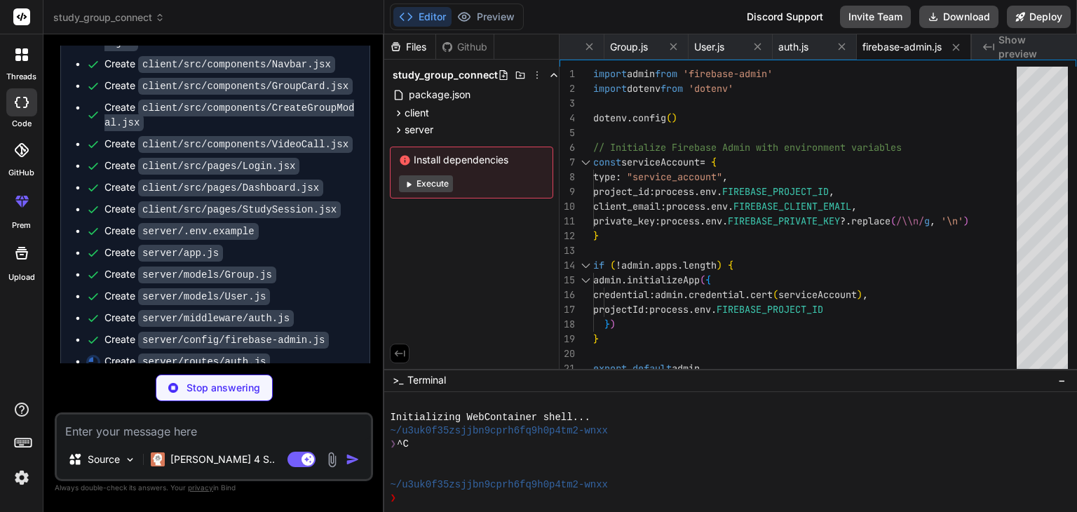
type textarea "x"
type textarea "stats: user.stats }) } catch (error) { console.error('Profile fetch error:', er…"
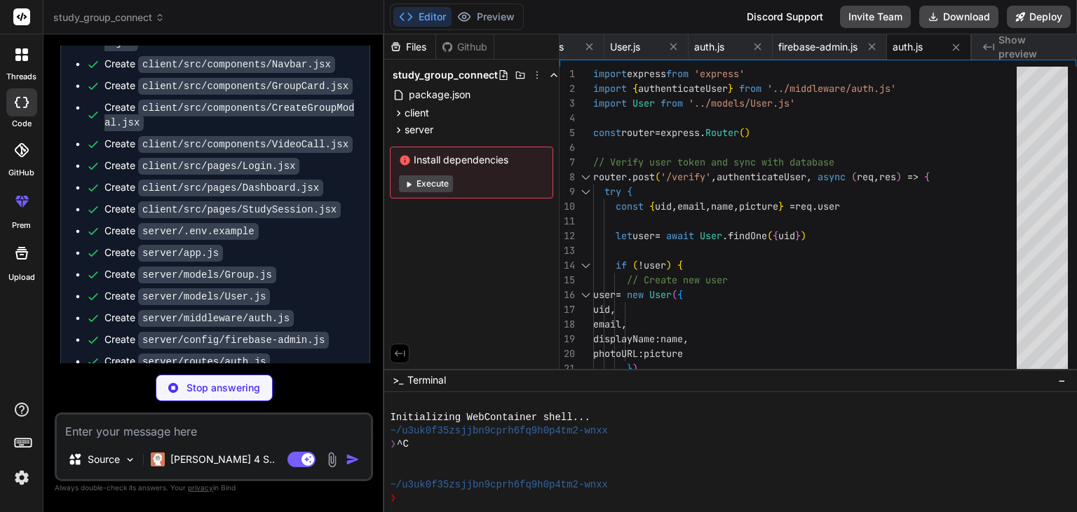
scroll to position [1383, 0]
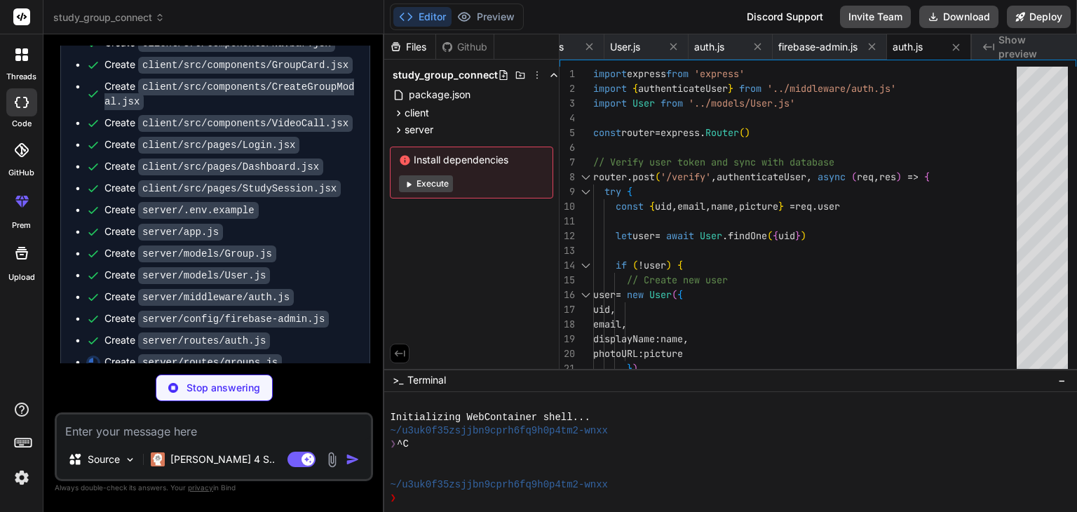
type textarea "x"
type textarea "console.error('Error fetching user groups:', error) res.status(500).json({ erro…"
type textarea "x"
type textarea "res.json(user.stats) } catch (error) { console.error('Error fetching stats:', e…"
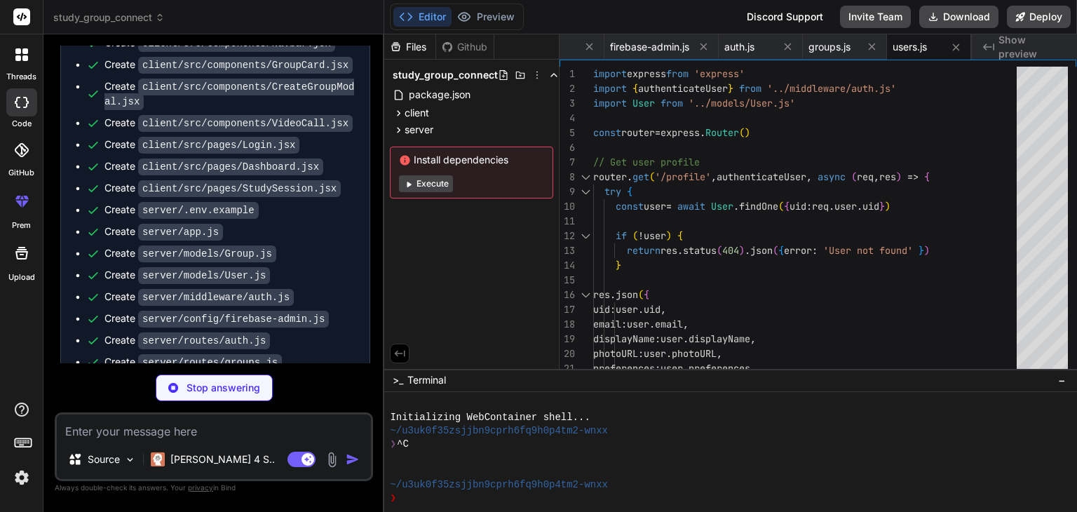
scroll to position [1426, 0]
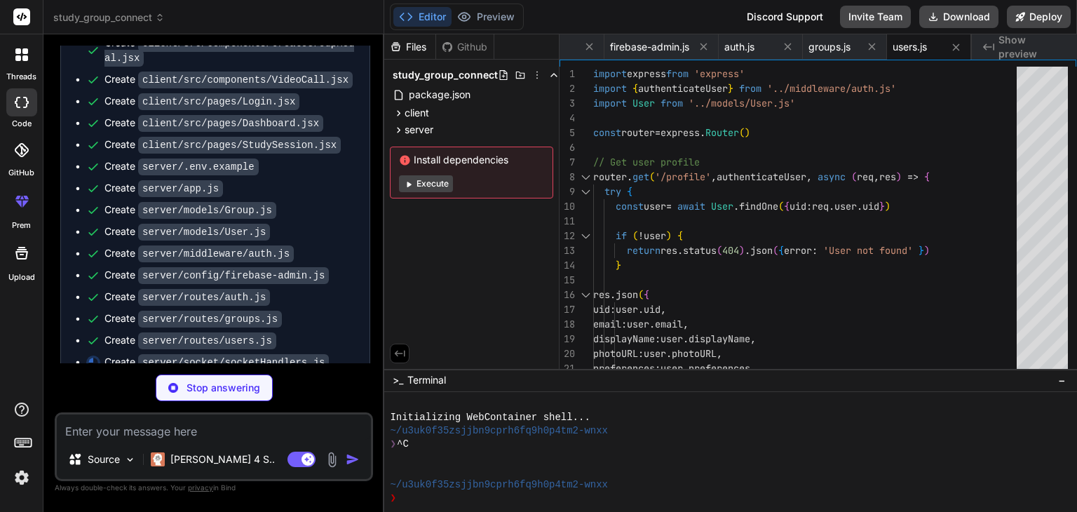
type textarea "x"
type textarea "console.log('[DOMAIN_NAME] handlers setup complete') }"
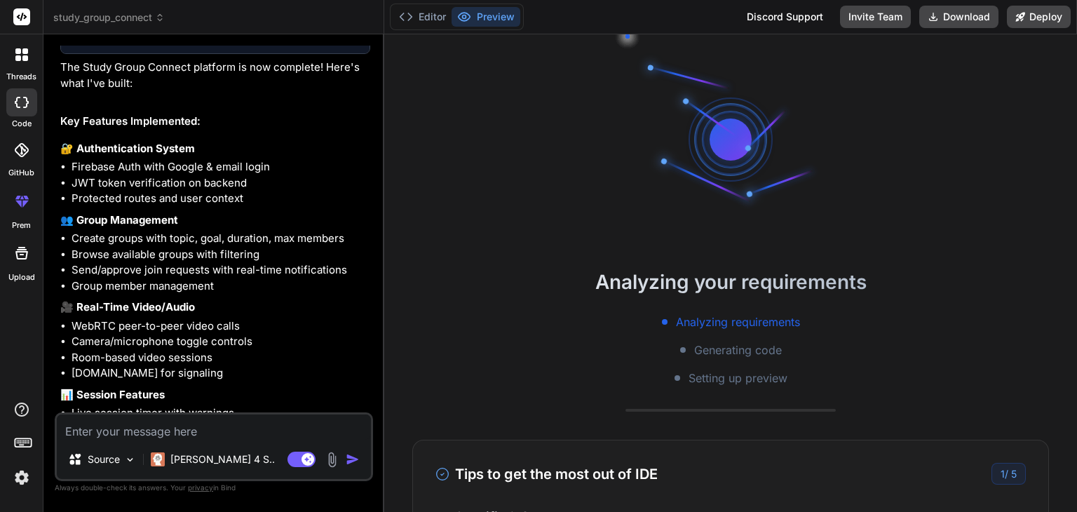
scroll to position [1966, 0]
click at [204, 158] on li "Firebase Auth with Google & email login" at bounding box center [221, 166] width 299 height 16
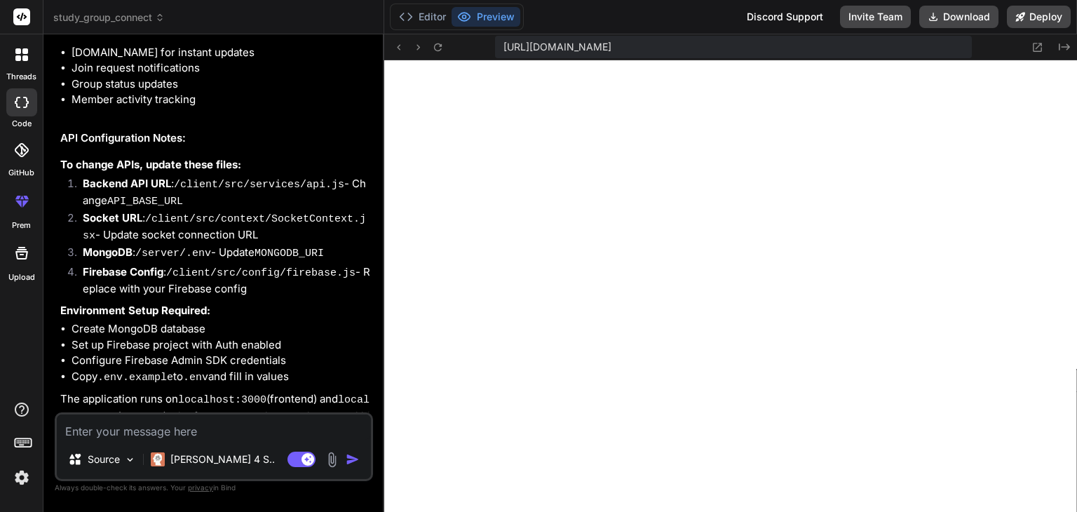
scroll to position [645, 0]
click at [961, 12] on button "Download" at bounding box center [958, 17] width 79 height 22
type textarea "x"
click at [252, 430] on textarea at bounding box center [214, 426] width 314 height 25
type textarea "f"
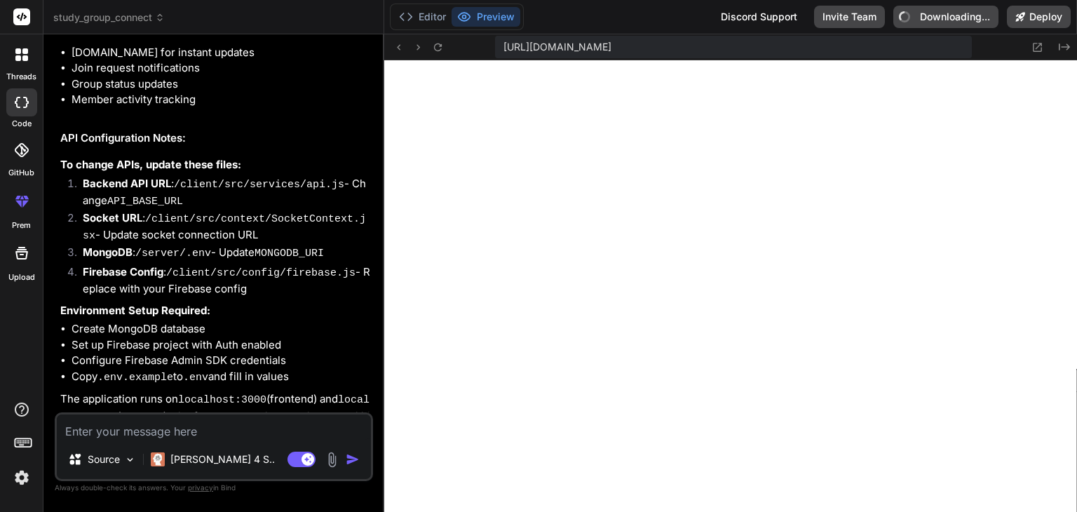
type textarea "x"
type textarea "fo"
type textarea "x"
type textarea "for"
type textarea "x"
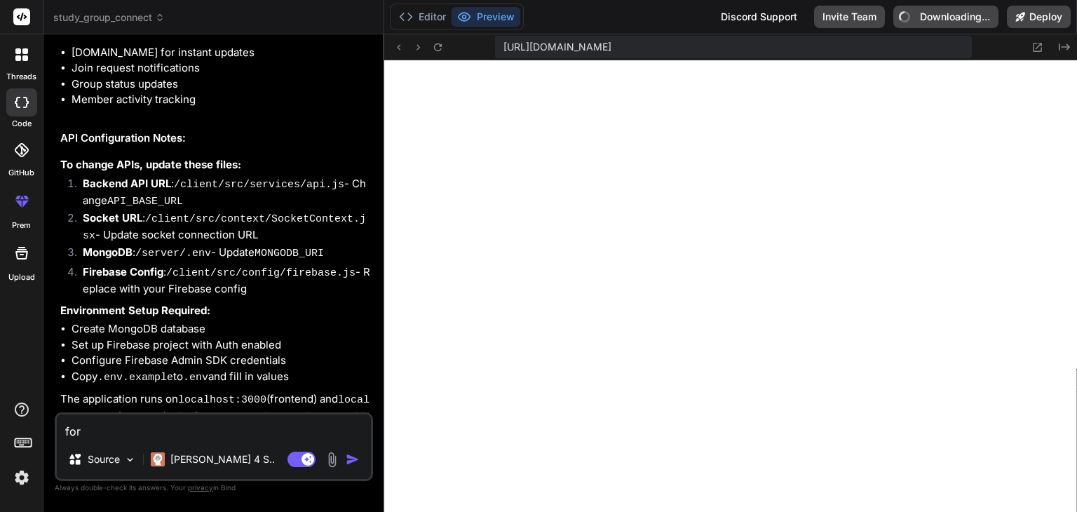
type textarea "for"
type textarea "x"
type textarea "for n"
type textarea "x"
type textarea "for no"
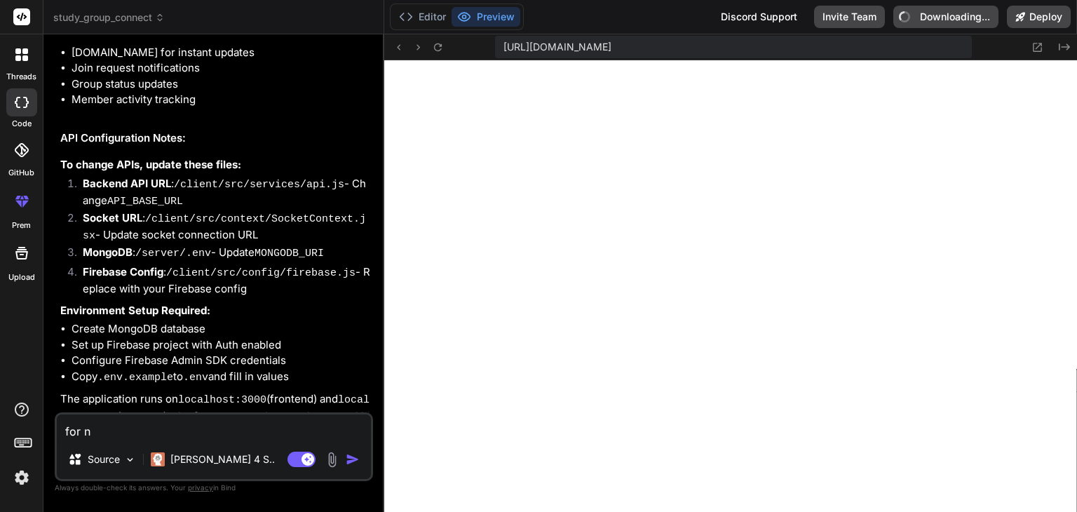
type textarea "x"
type textarea "for now"
type textarea "x"
type textarea "for now"
type textarea "x"
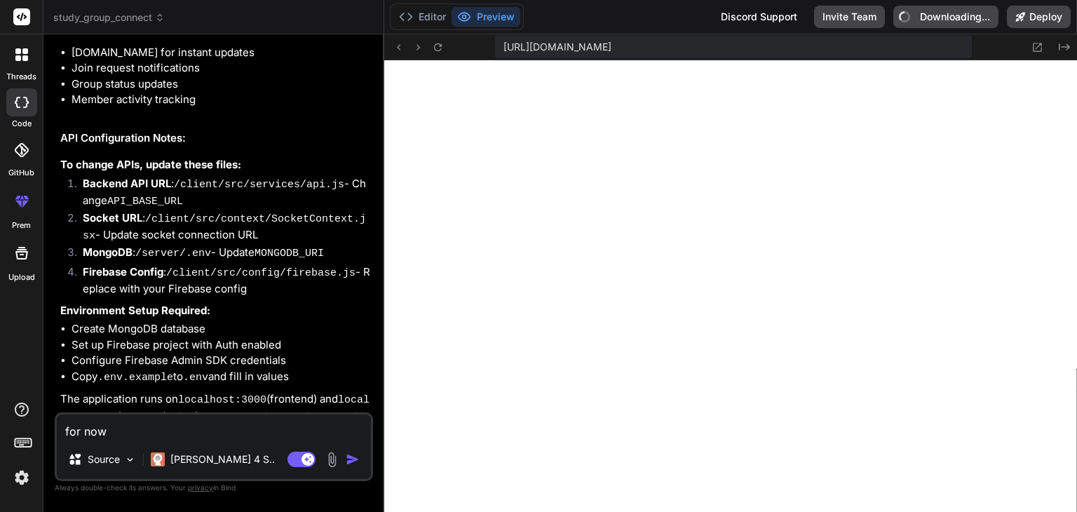
type textarea "for now i"
type textarea "x"
type textarea "for now i"
type textarea "x"
type textarea "for now i d"
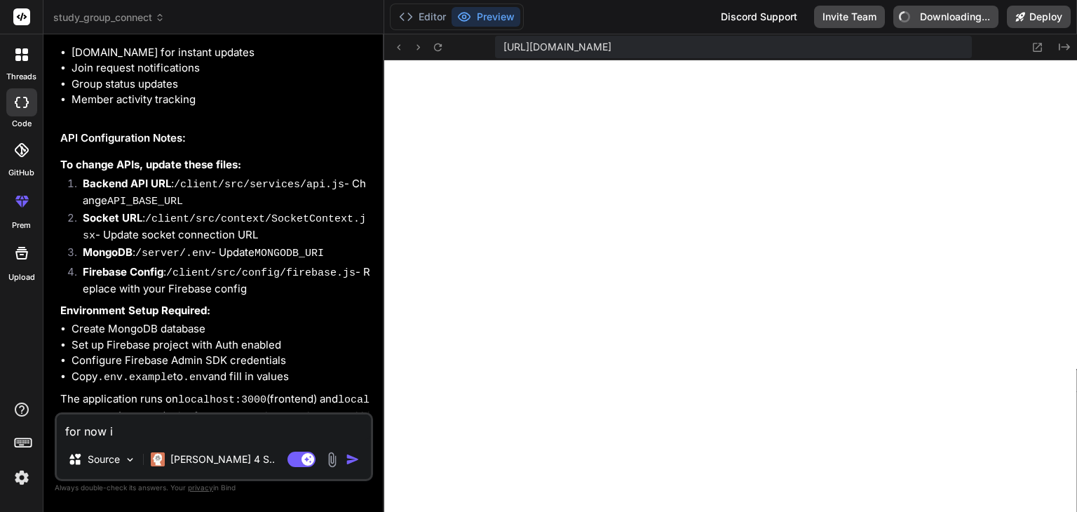
type textarea "x"
type textarea "for now i do"
type textarea "x"
type textarea "for now i don"
type textarea "x"
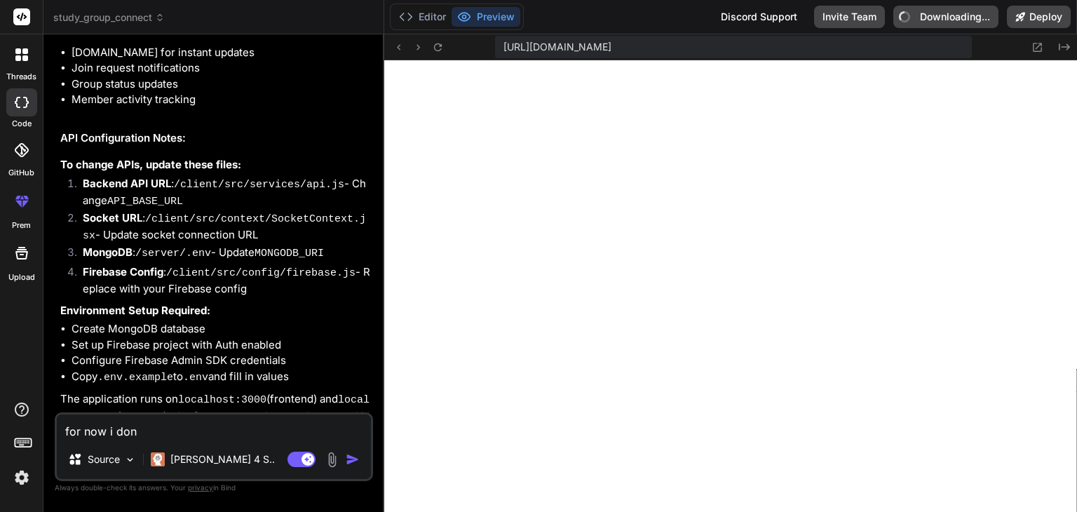
type textarea "for now i dont"
type textarea "x"
type textarea "for now i dont"
type textarea "x"
type textarea "for now i dont h"
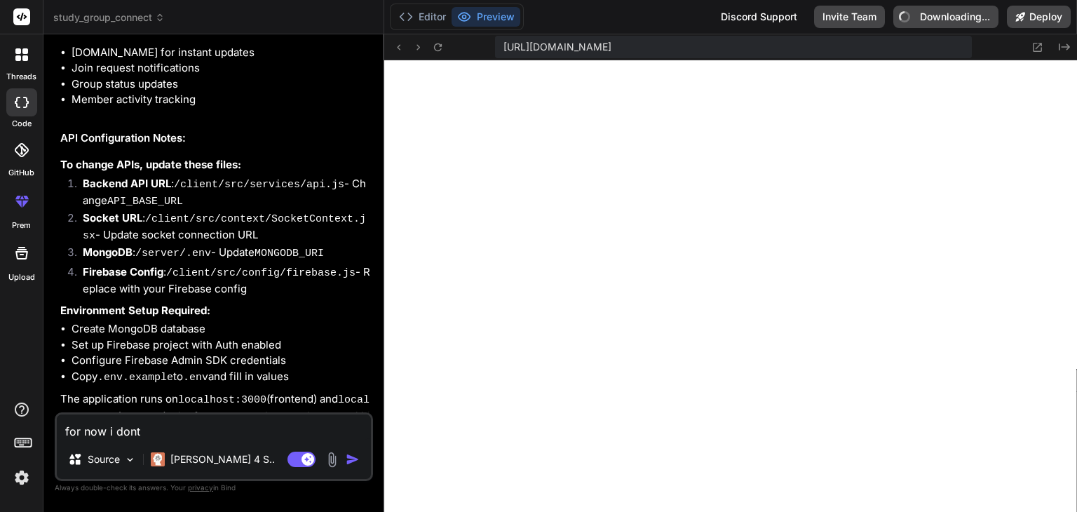
type textarea "x"
type textarea "for now i dont ha"
type textarea "x"
type textarea "for now i dont hav"
type textarea "x"
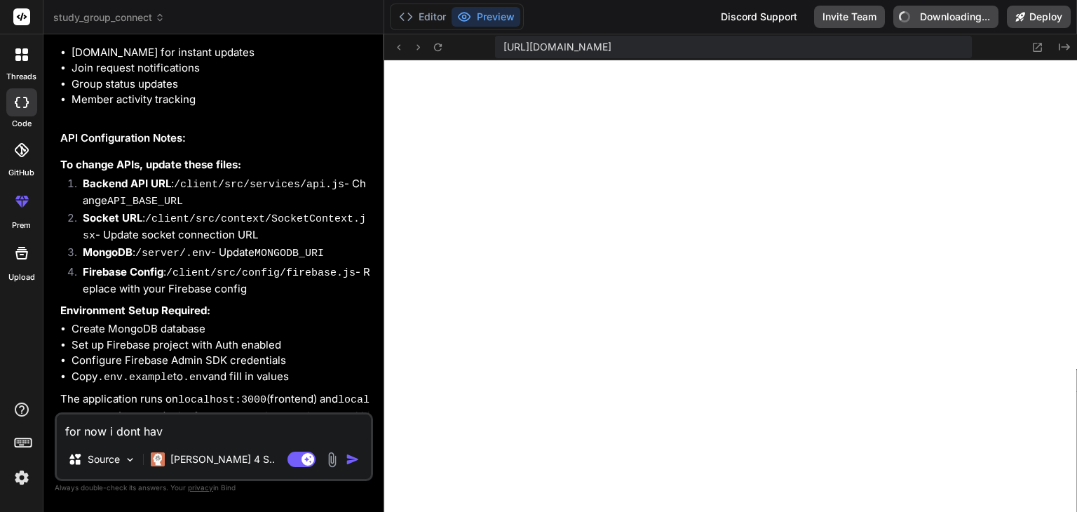
type textarea "for now i dont have"
type textarea "x"
type textarea "for now i dont have"
type textarea "x"
type textarea "for now i dont have f"
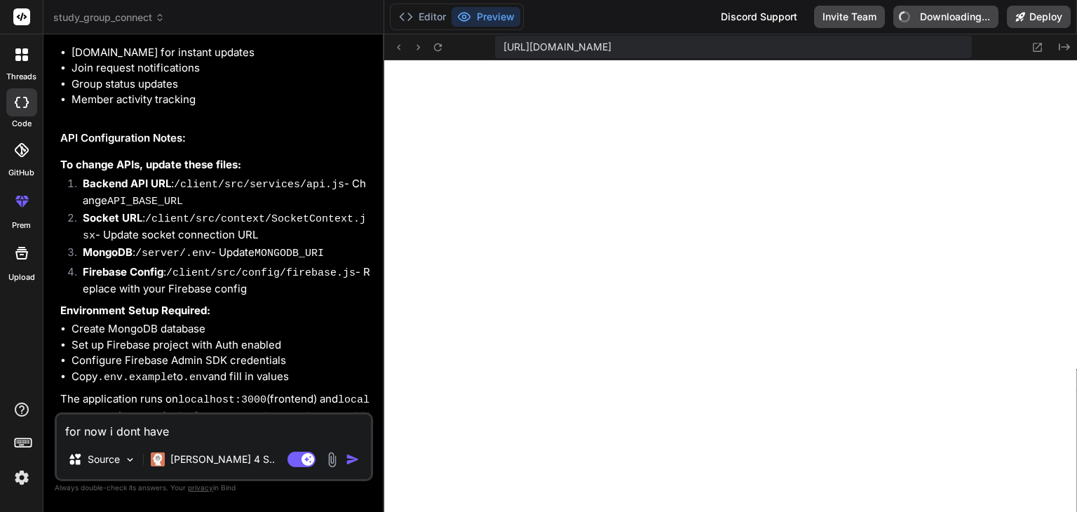
type textarea "x"
type textarea "for now i dont have fi"
type textarea "x"
type textarea "for now i dont have fir"
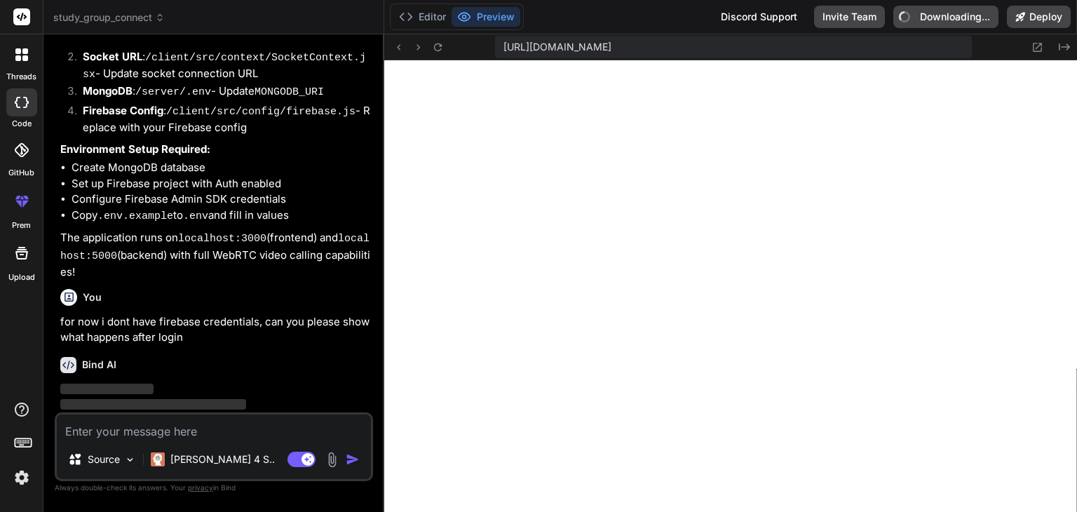
click at [210, 426] on textarea at bounding box center [214, 426] width 314 height 25
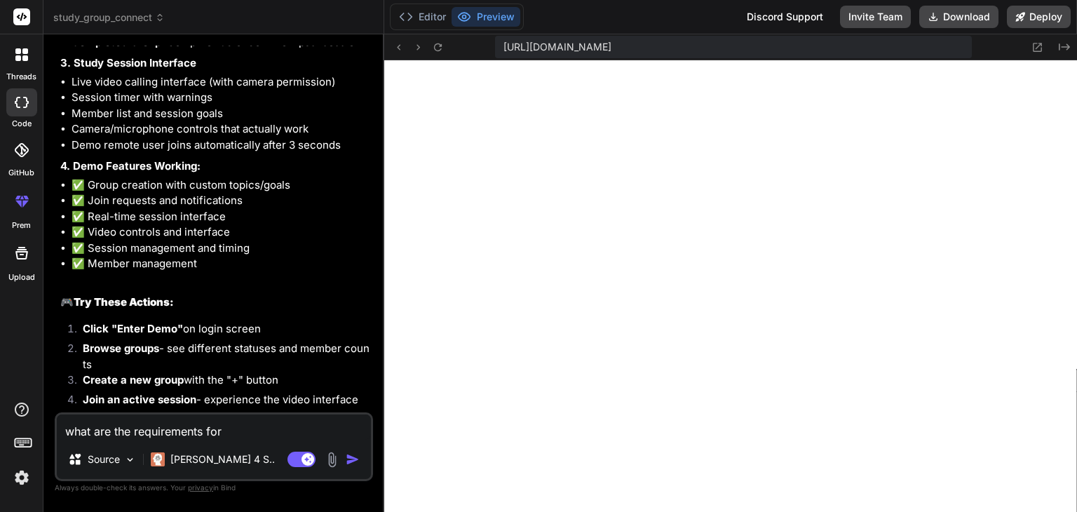
scroll to position [3502, 0]
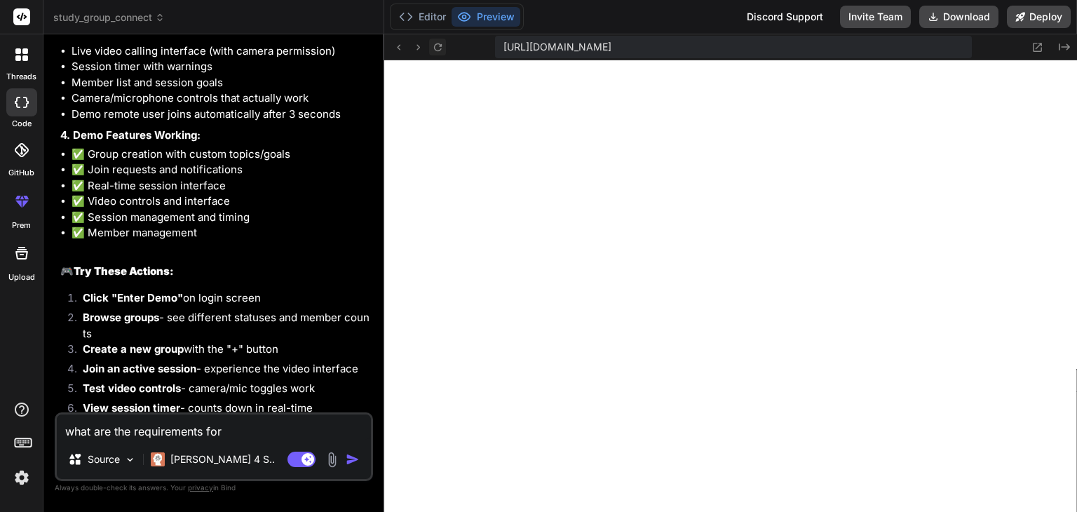
click at [437, 45] on icon at bounding box center [438, 47] width 12 height 12
click at [219, 435] on textarea "what are the requirements for" at bounding box center [214, 426] width 314 height 25
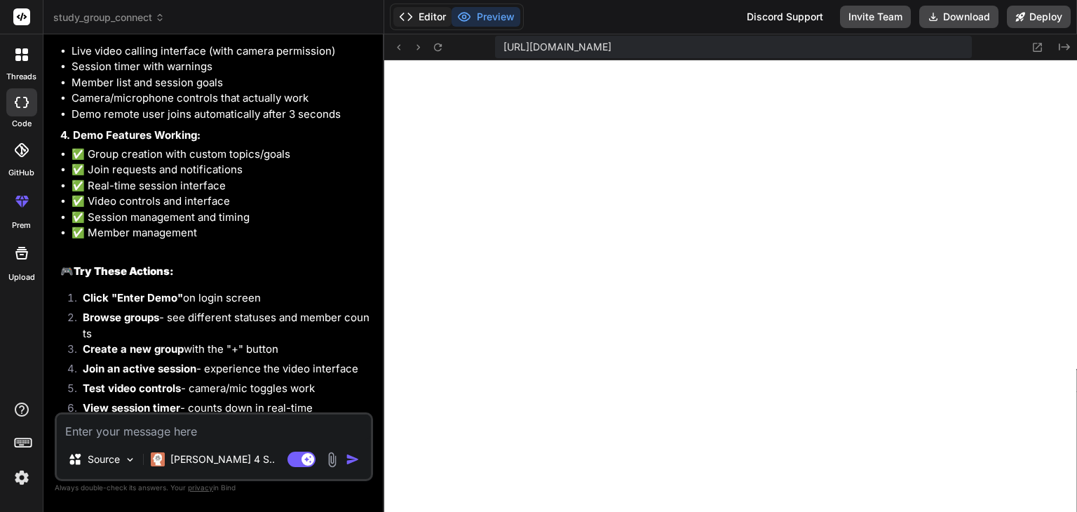
click at [426, 15] on button "Editor" at bounding box center [422, 17] width 58 height 20
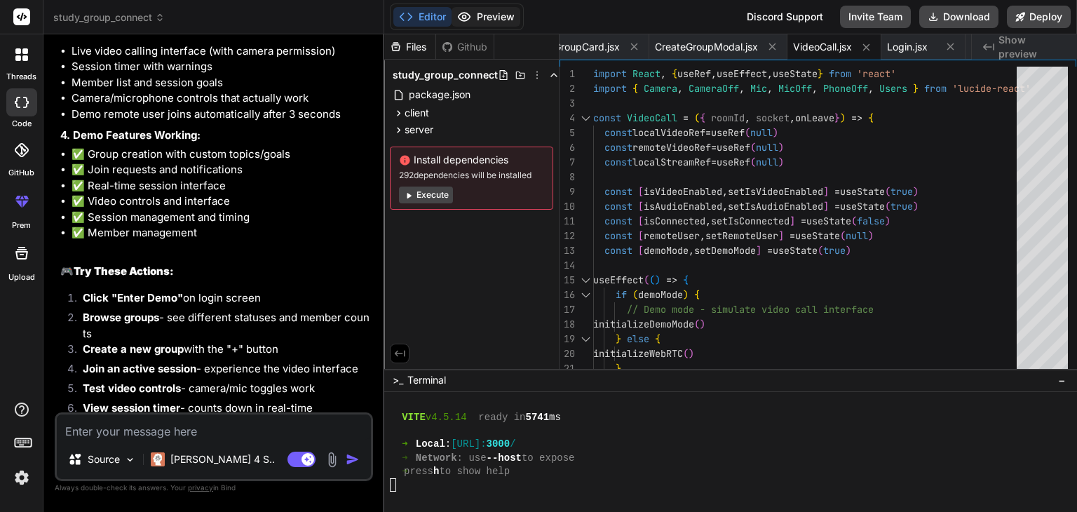
click at [500, 10] on button "Preview" at bounding box center [486, 17] width 69 height 20
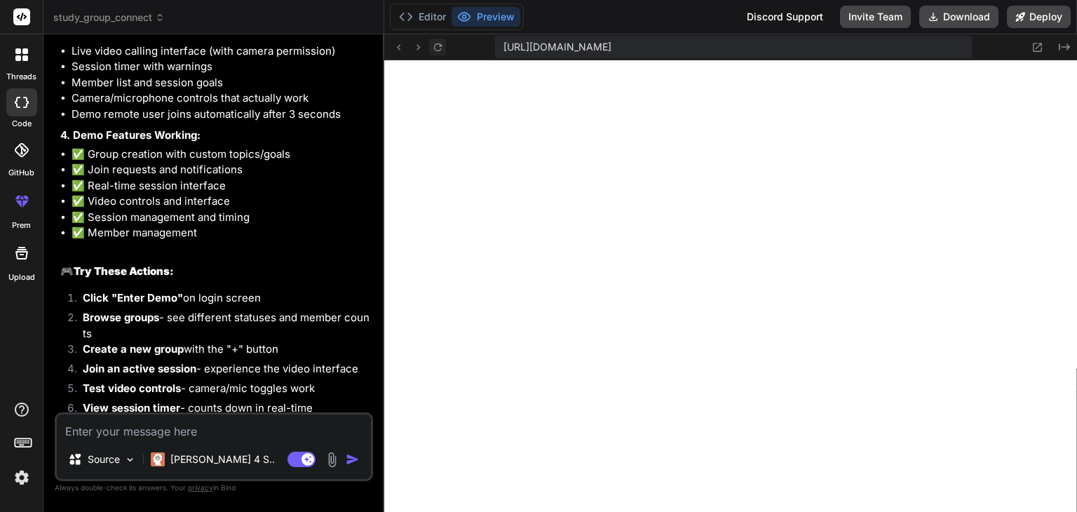
click at [437, 47] on icon at bounding box center [438, 47] width 12 height 12
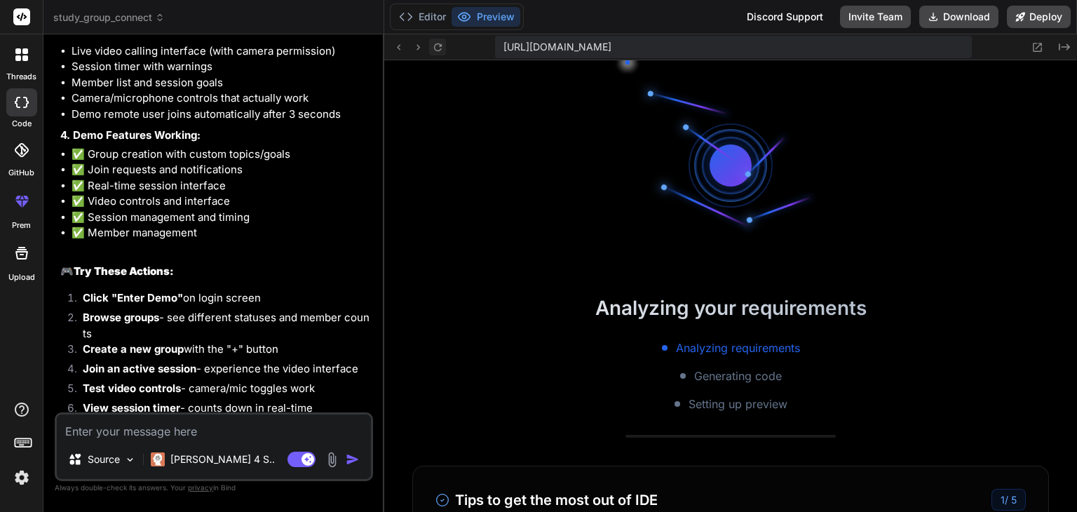
click at [437, 47] on icon at bounding box center [438, 47] width 12 height 12
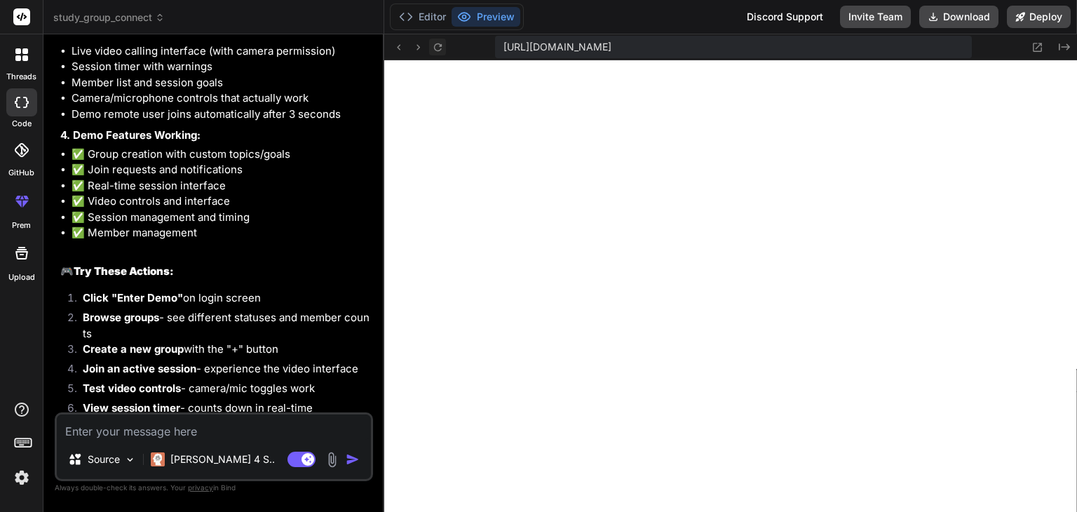
click at [437, 47] on icon at bounding box center [438, 47] width 12 height 12
click at [252, 424] on textarea at bounding box center [214, 426] width 314 height 25
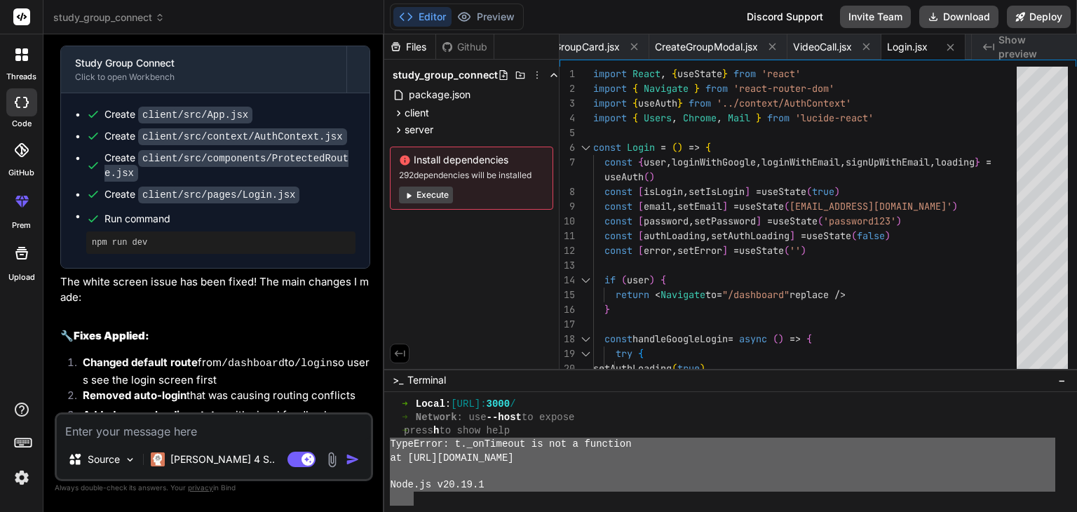
scroll to position [1332, 0]
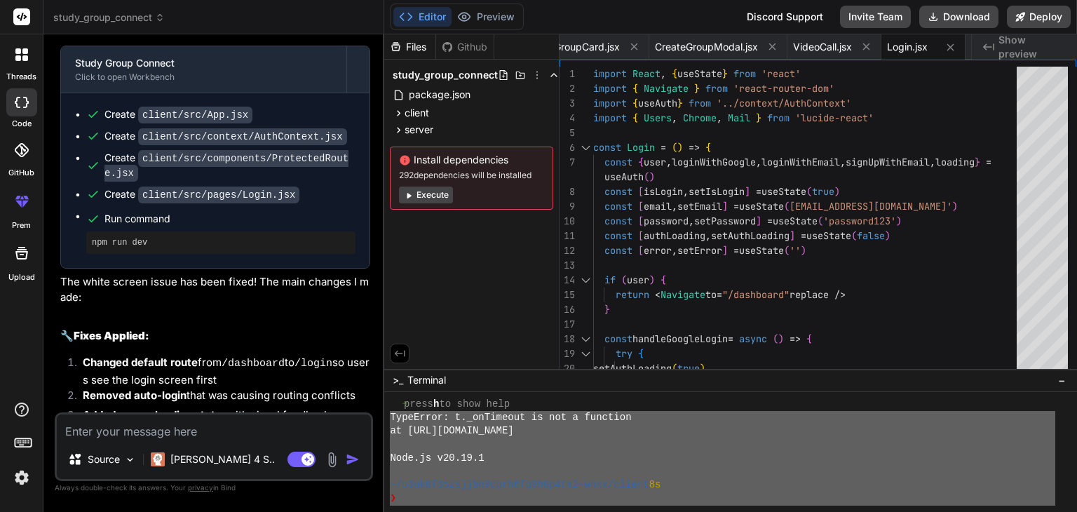
drag, startPoint x: 391, startPoint y: 440, endPoint x: 437, endPoint y: 522, distance: 93.3
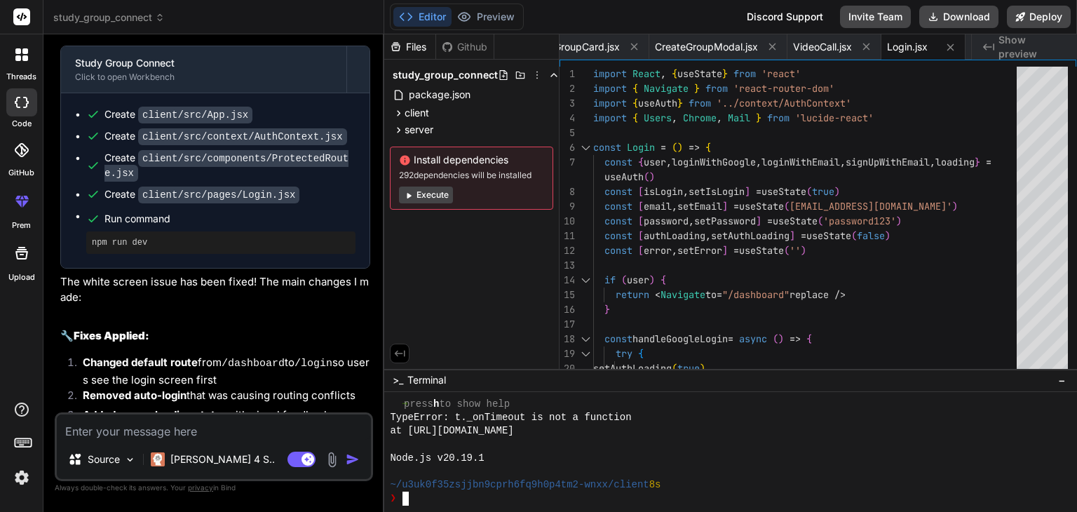
scroll to position [1372, 0]
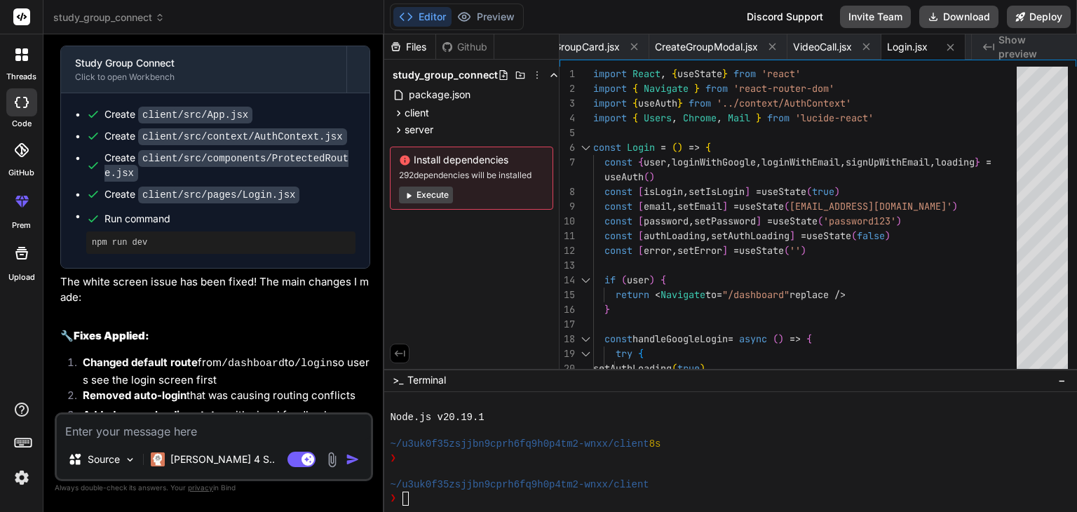
click at [266, 430] on textarea at bounding box center [214, 426] width 314 height 25
paste textarea "<!DOCTYPE html> <html lang="en"> <head> <meta charset="UTF-8"> <meta name="view…"
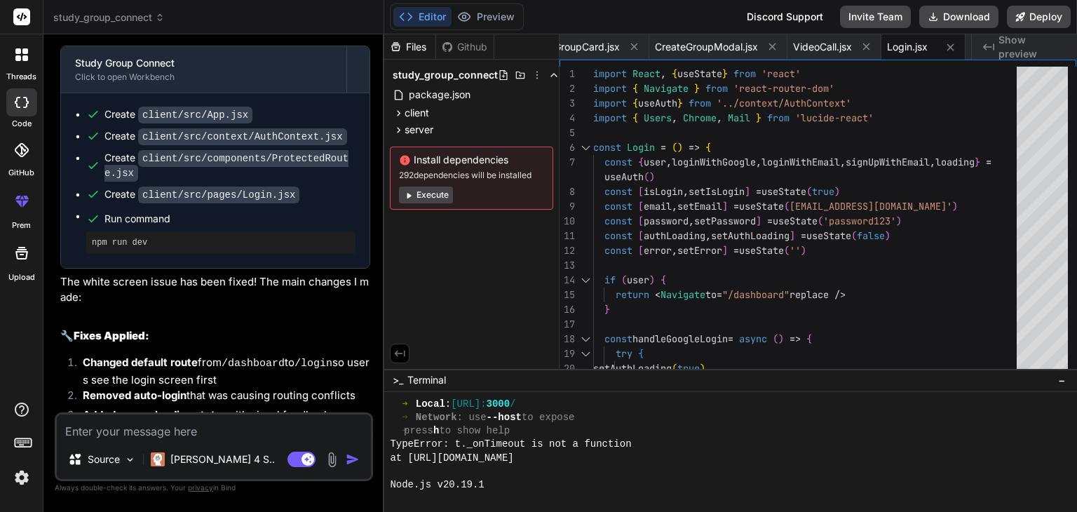
scroll to position [1304, 0]
click at [236, 421] on textarea at bounding box center [214, 426] width 314 height 25
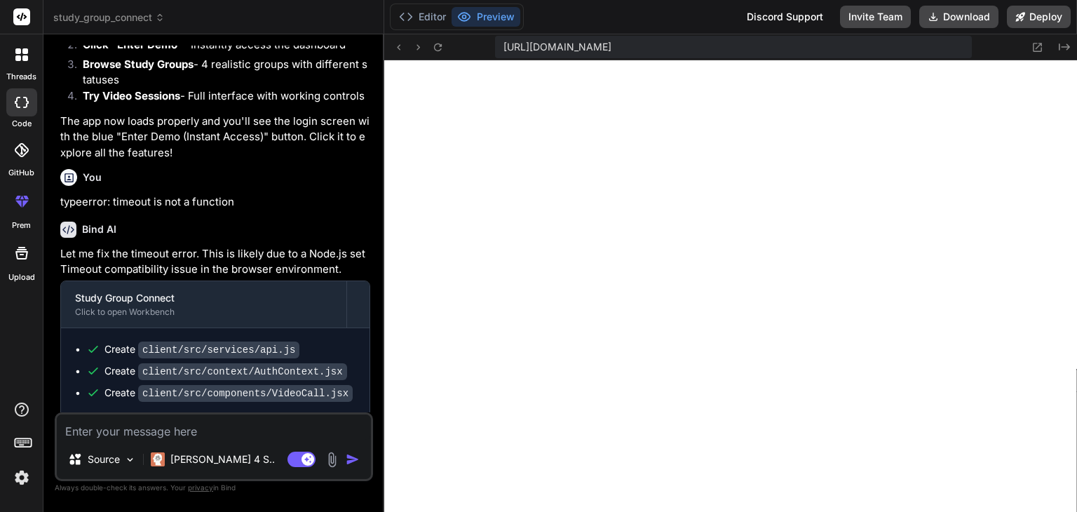
scroll to position [1306, 0]
click at [432, 45] on icon at bounding box center [438, 47] width 12 height 12
click at [233, 425] on textarea at bounding box center [214, 426] width 314 height 25
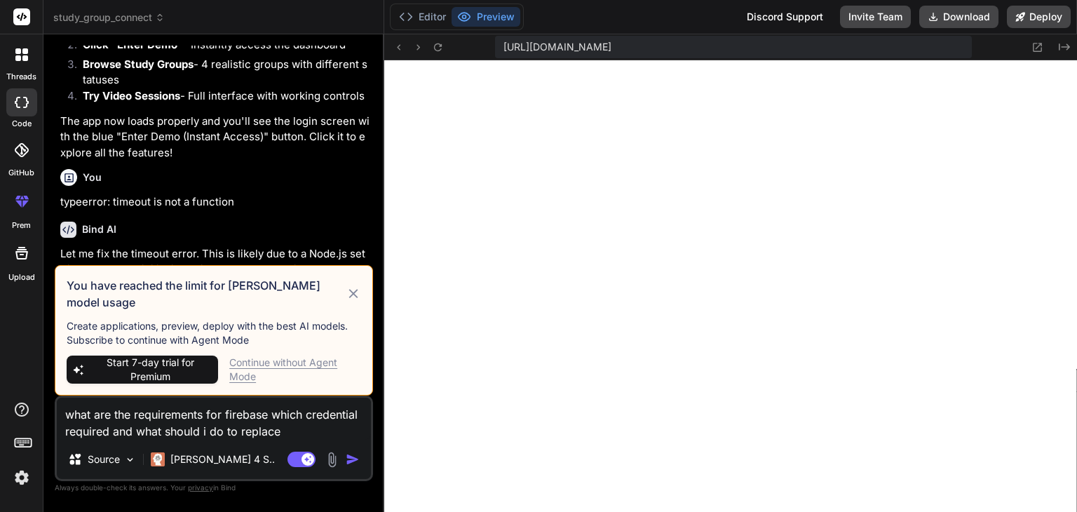
click at [271, 360] on div "Continue without Agent Mode" at bounding box center [295, 370] width 132 height 28
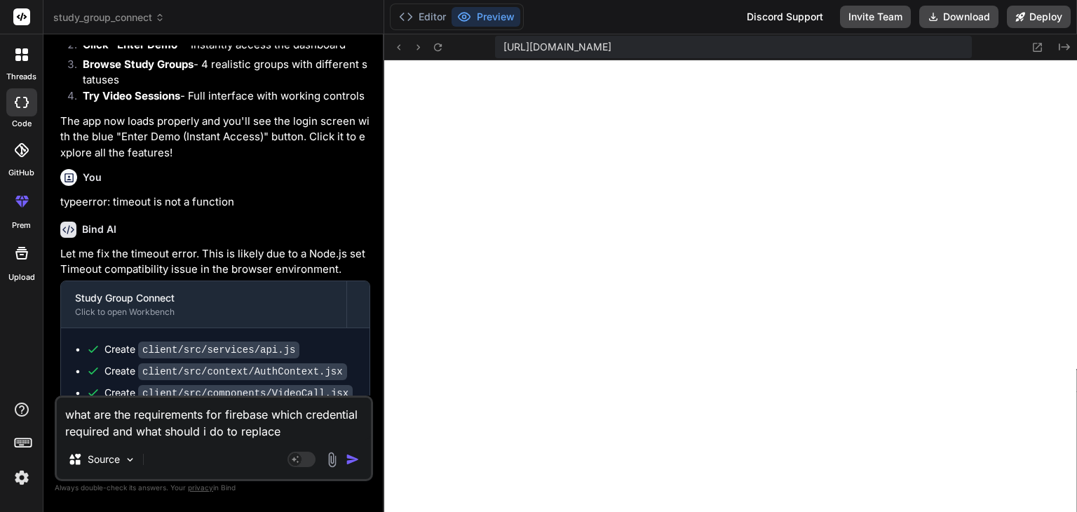
click at [353, 459] on img "button" at bounding box center [353, 459] width 14 height 14
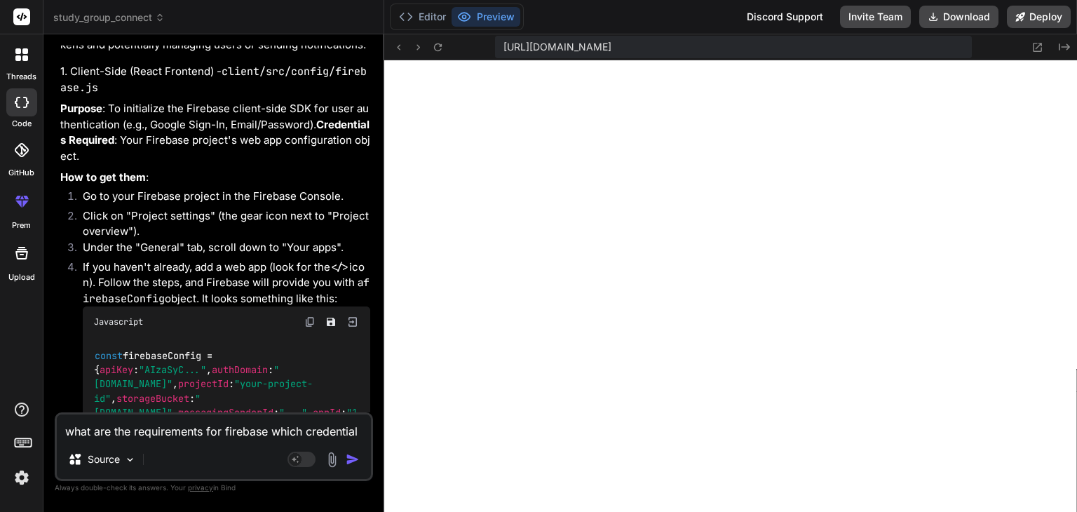
scroll to position [5535, 0]
click at [323, 255] on p "Under the "General" tab, scroll down to "Your apps"." at bounding box center [227, 247] width 288 height 16
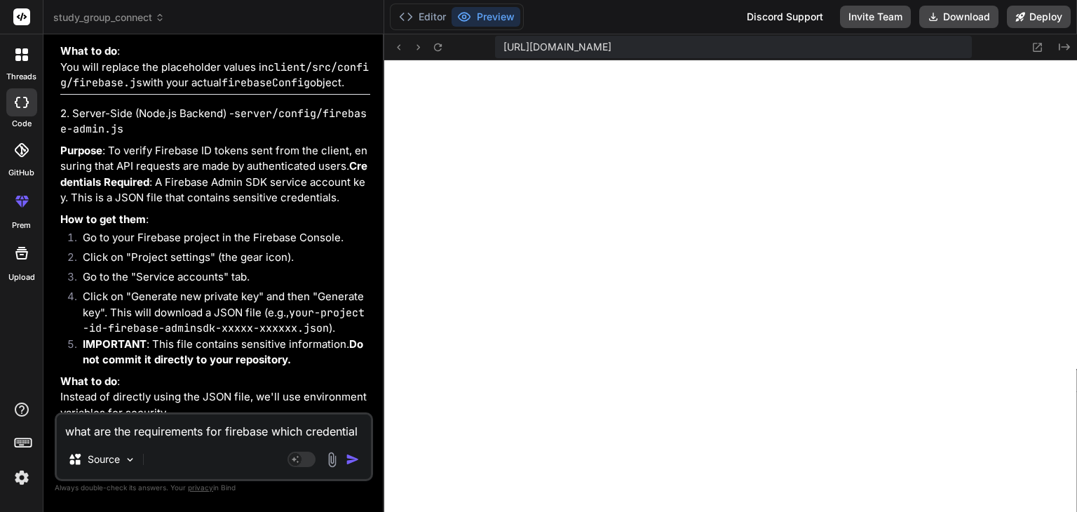
scroll to position [5943, 0]
click at [205, 424] on textarea at bounding box center [214, 426] width 314 height 25
paste textarea "ode:internal/modules/package_json_reader:255 throw new ERR_MODULE_NOT_FOUND(pac…"
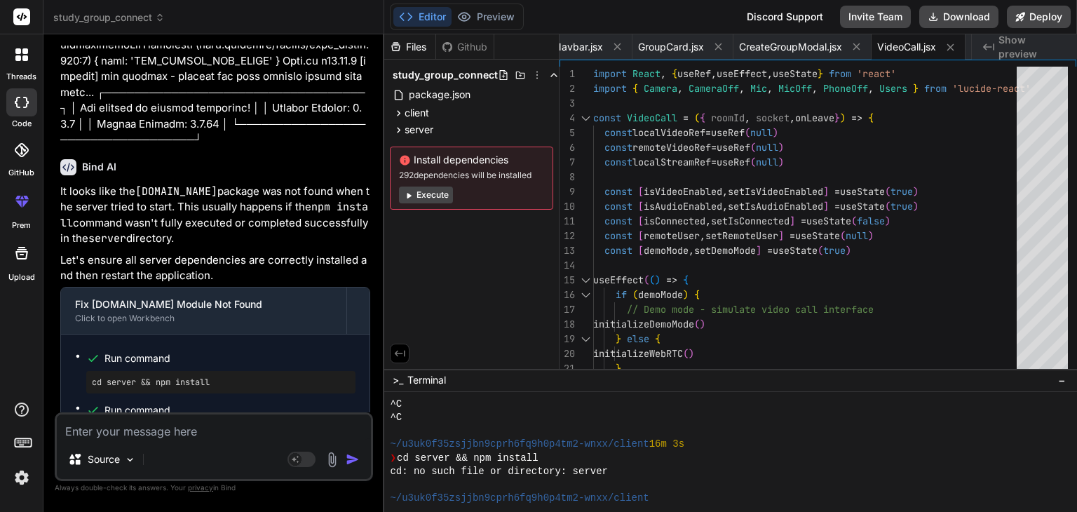
scroll to position [1683, 0]
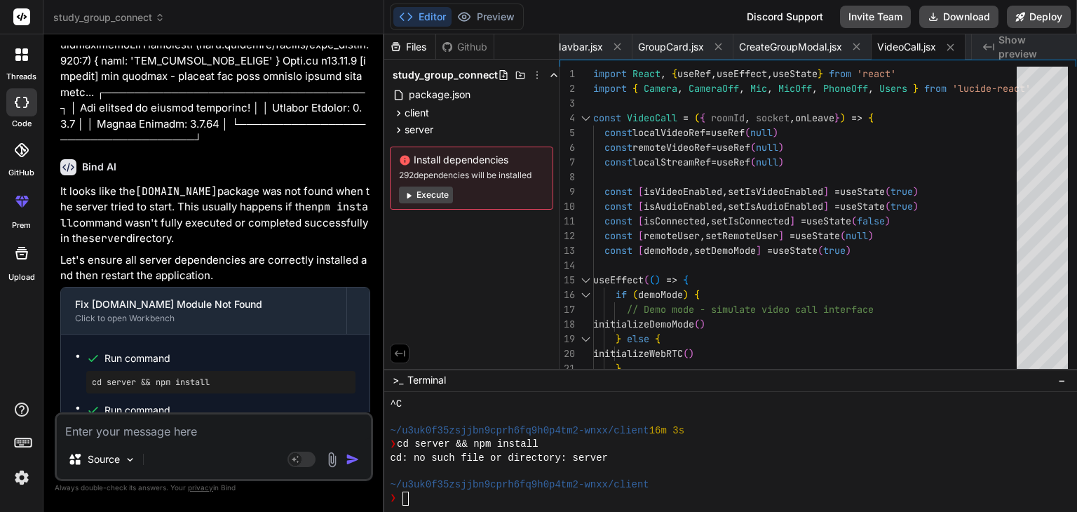
click at [435, 192] on button "Execute" at bounding box center [426, 195] width 54 height 17
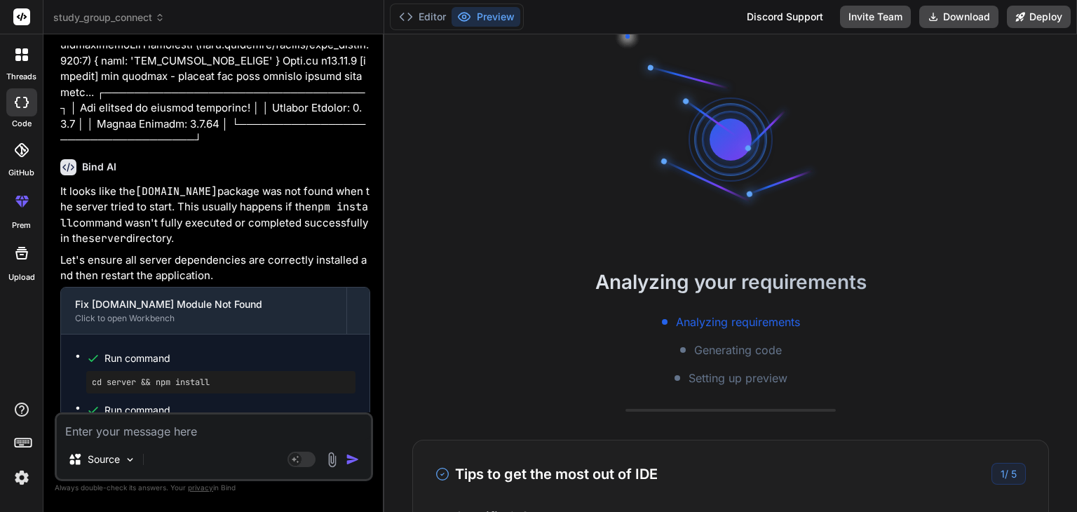
scroll to position [1898, 0]
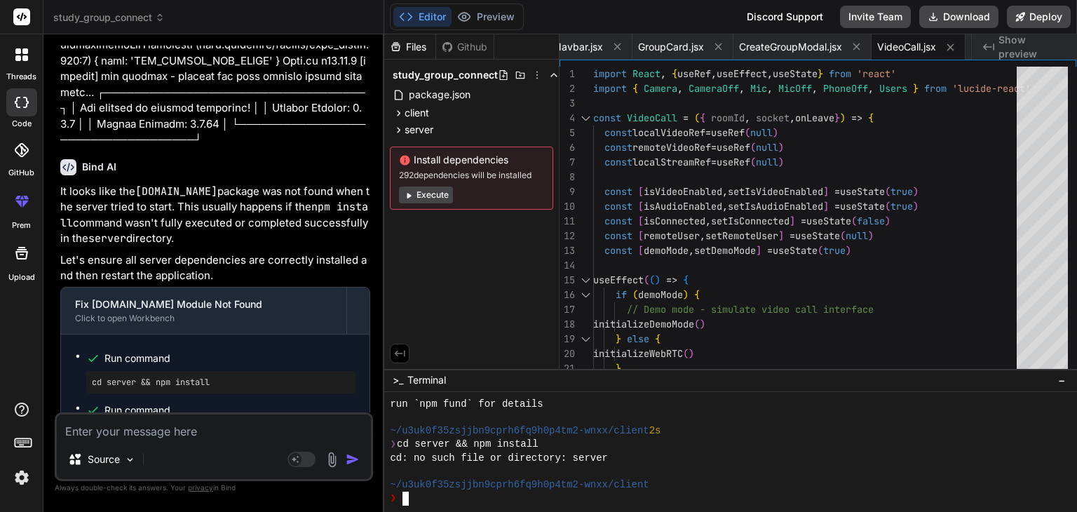
click at [520, 492] on div "❯" at bounding box center [723, 498] width 666 height 13
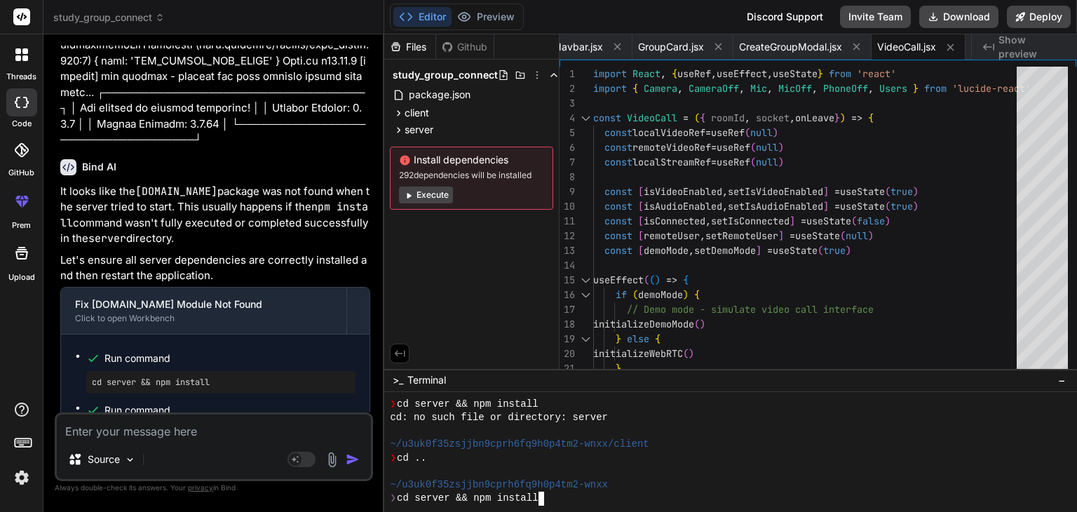
scroll to position [2087, 0]
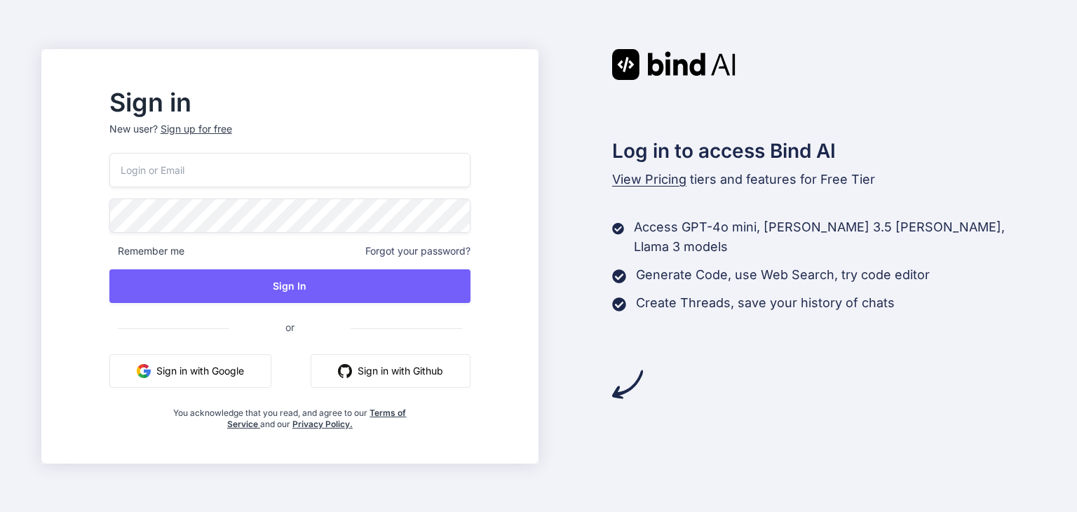
click at [271, 360] on button "Sign in with Google" at bounding box center [190, 371] width 162 height 34
